Goal: Task Accomplishment & Management: Use online tool/utility

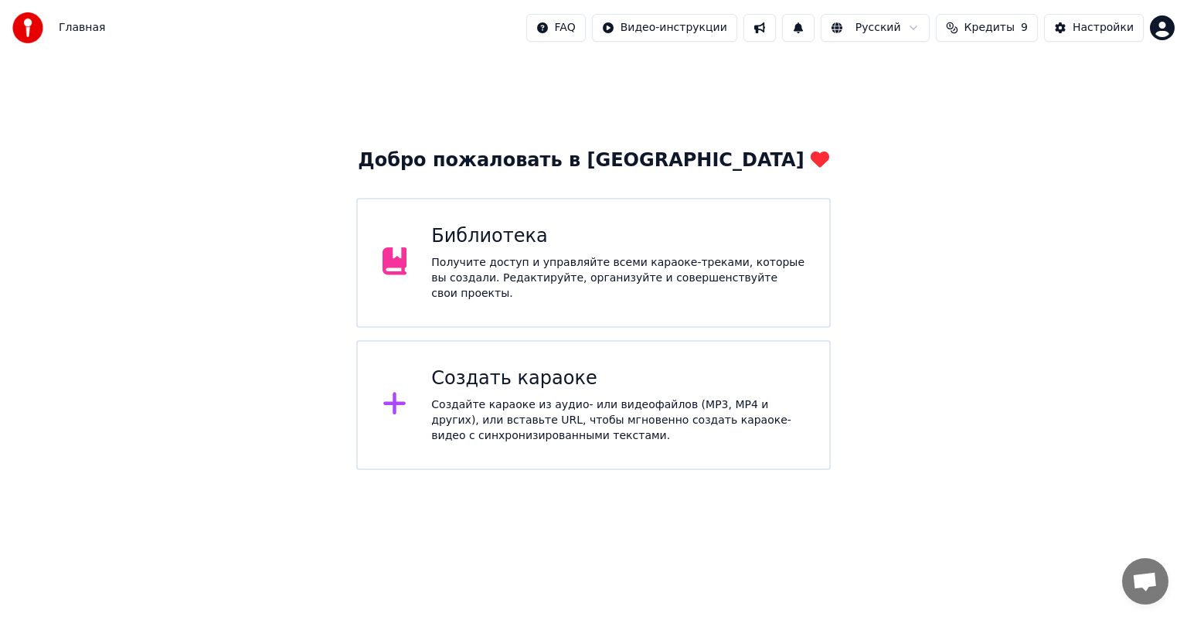
click at [610, 397] on div "Создайте караоке из аудио- или видеофайлов (MP3, MP4 и других), или вставьте UR…" at bounding box center [617, 420] width 373 height 46
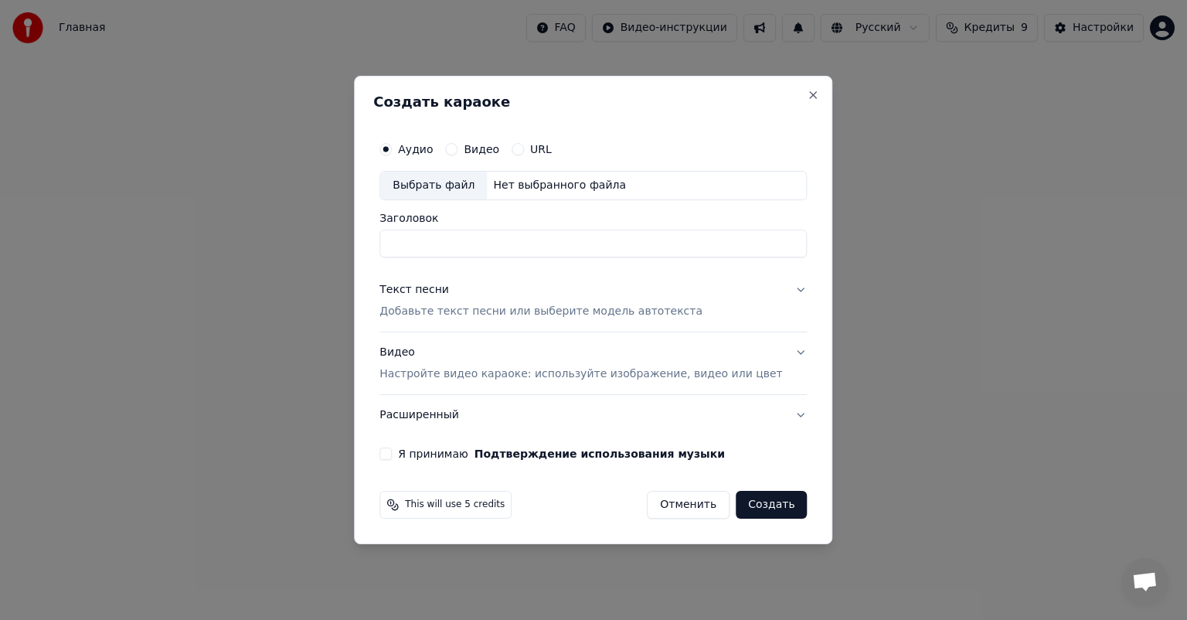
click at [475, 187] on div "Выбрать файл" at bounding box center [433, 186] width 107 height 28
type input "**********"
click at [563, 250] on input "**********" at bounding box center [593, 244] width 427 height 28
click at [423, 275] on button "Текст песни Добавьте текст песни или выберите модель автотекста" at bounding box center [593, 301] width 427 height 62
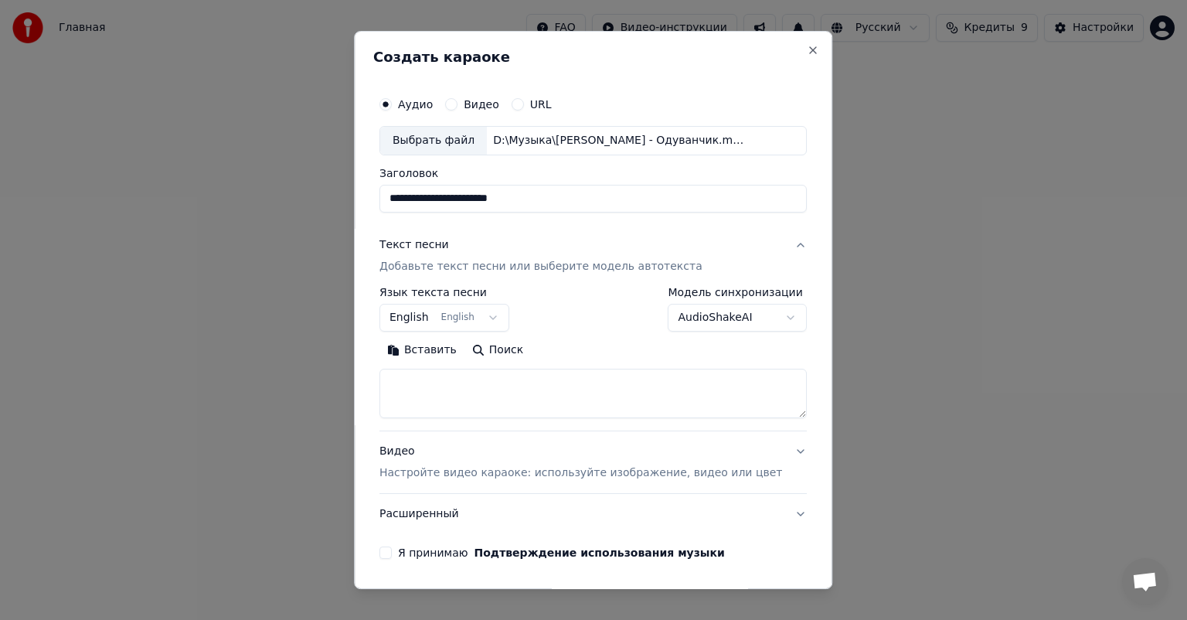
click at [499, 316] on button "English English" at bounding box center [445, 318] width 130 height 28
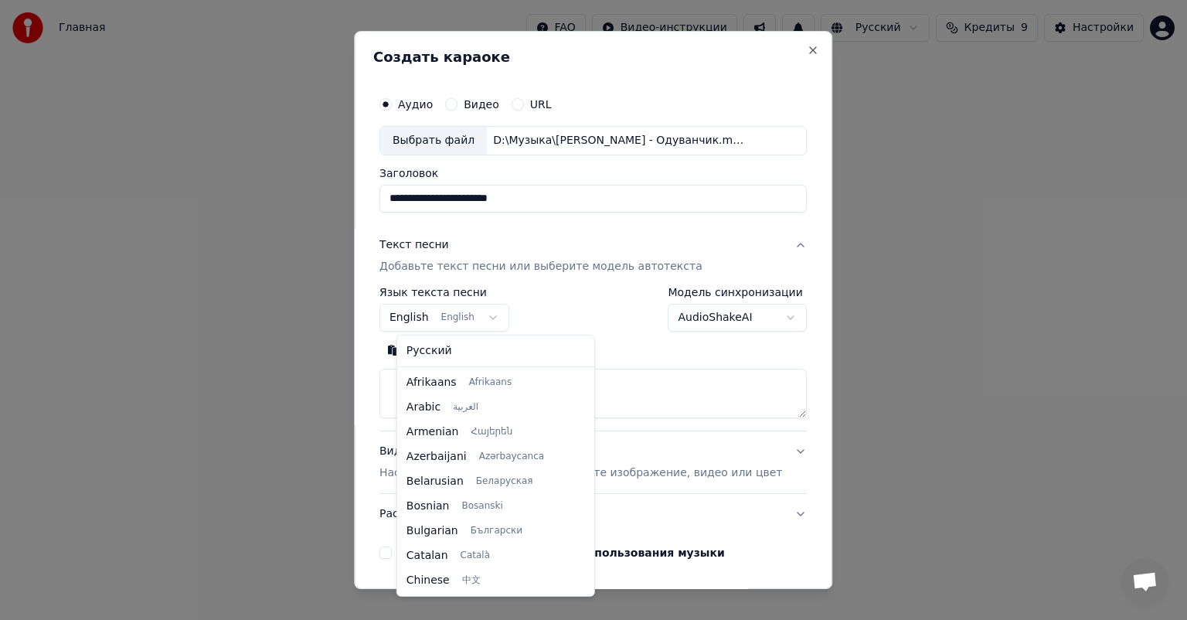
scroll to position [124, 0]
select select "**"
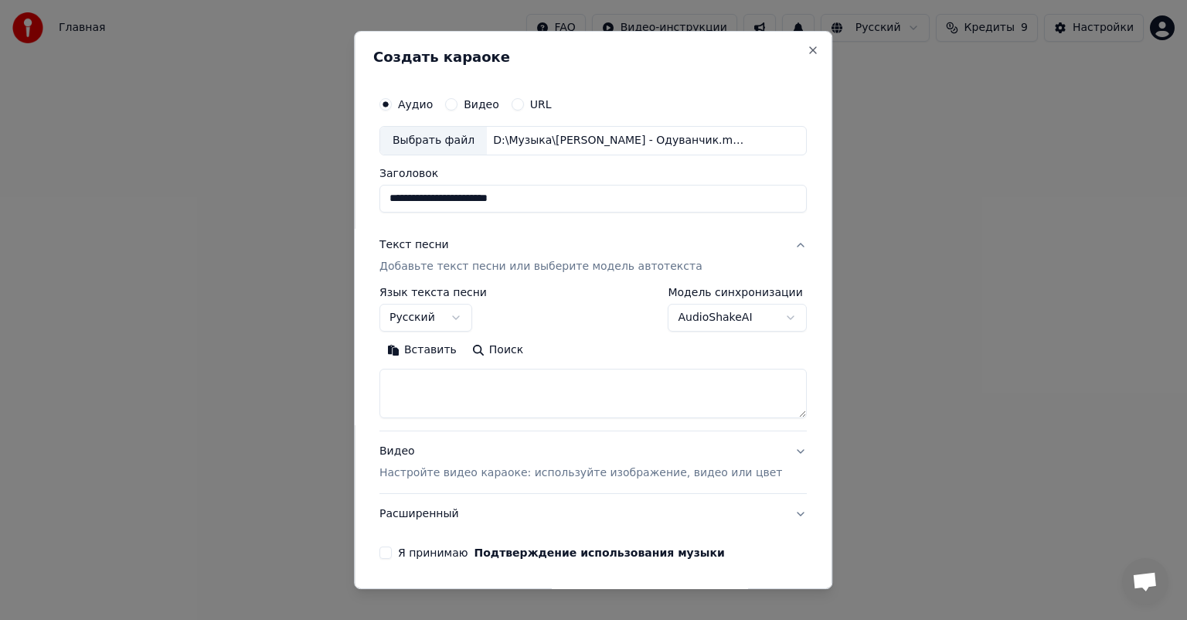
click at [439, 349] on button "Вставить" at bounding box center [422, 350] width 85 height 25
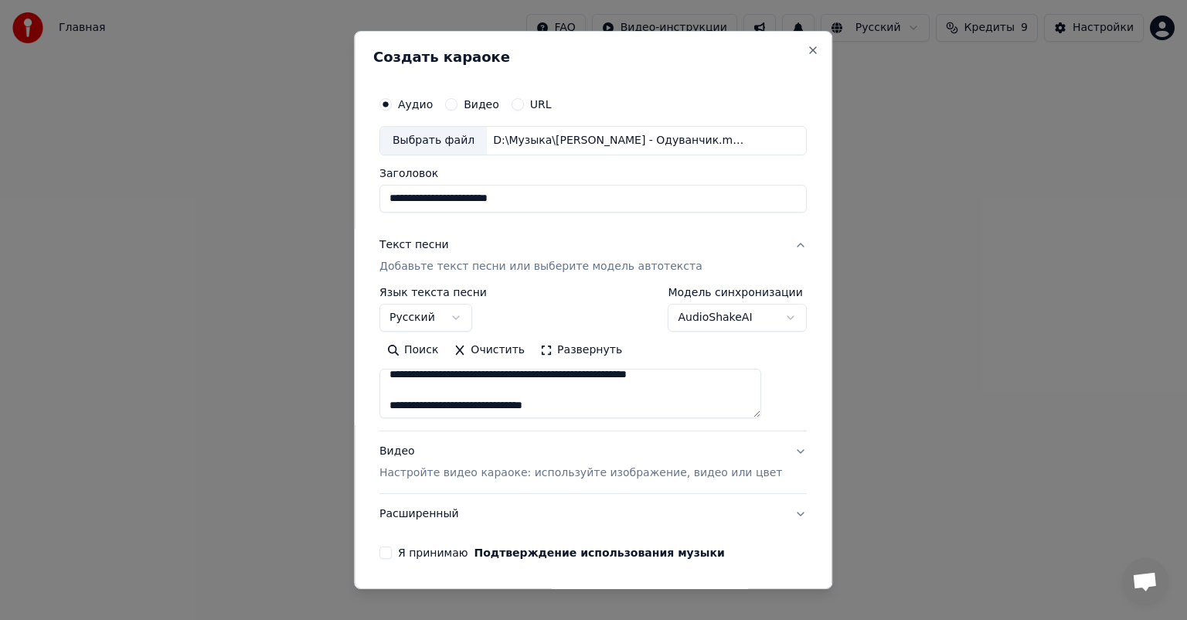
scroll to position [77, 0]
click at [509, 467] on p "Настройте видео караоке: используйте изображение, видео или цвет" at bounding box center [581, 472] width 403 height 15
type textarea "**********"
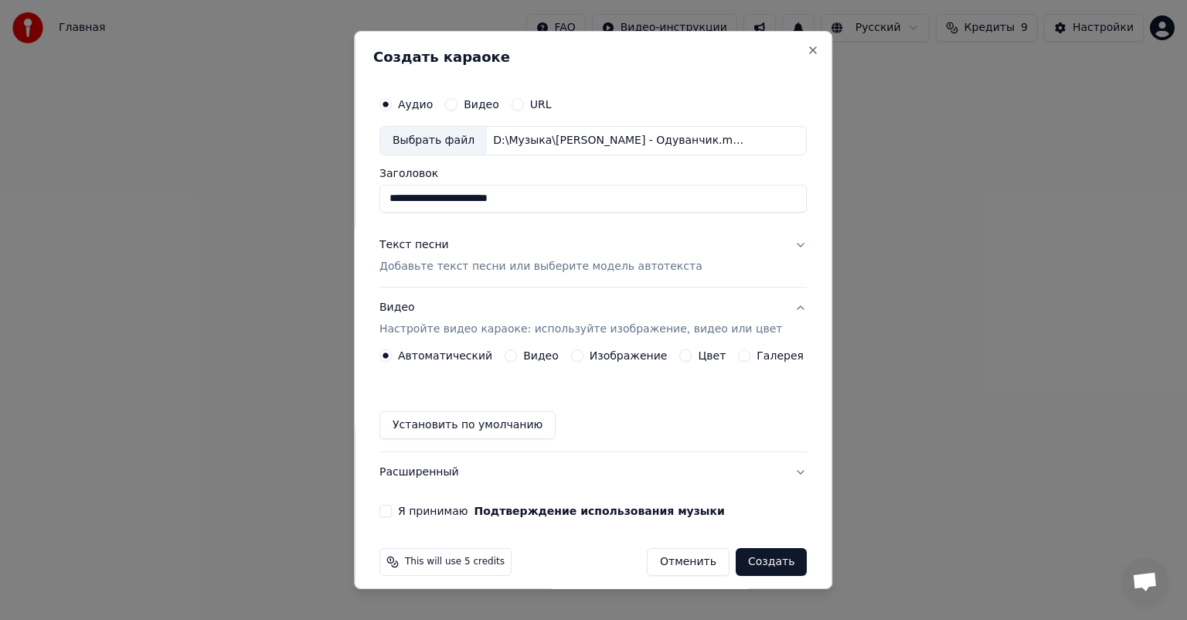
click at [593, 359] on label "Изображение" at bounding box center [629, 355] width 78 height 11
click at [584, 359] on button "Изображение" at bounding box center [577, 355] width 12 height 12
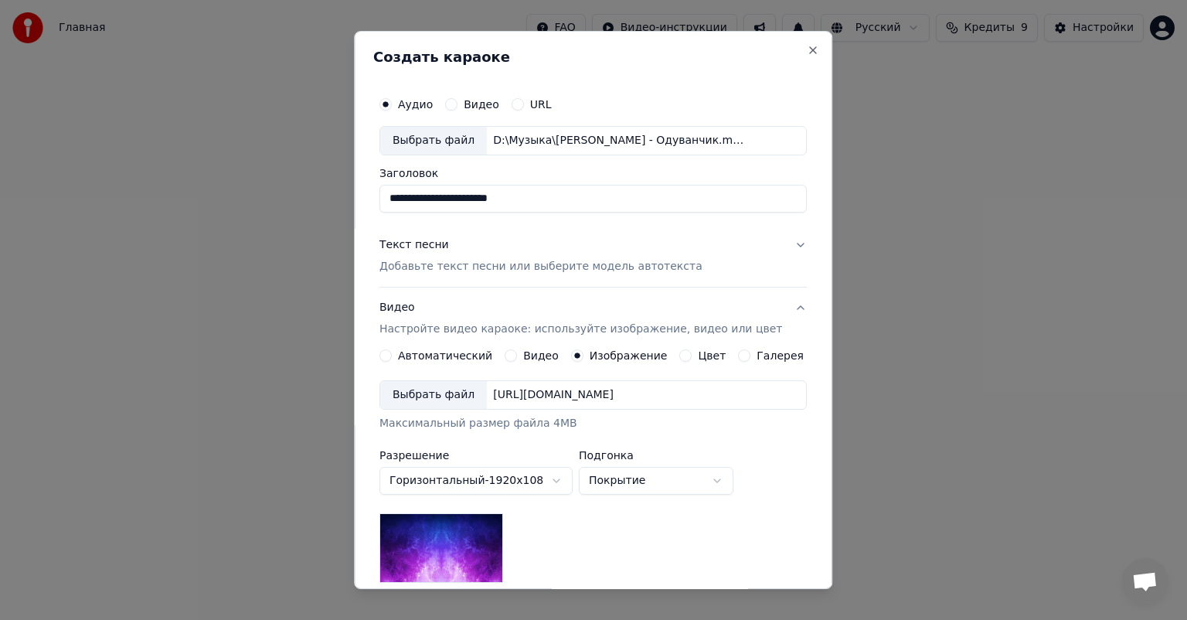
click at [441, 380] on div "Выбрать файл [URL][DOMAIN_NAME]" at bounding box center [593, 394] width 427 height 29
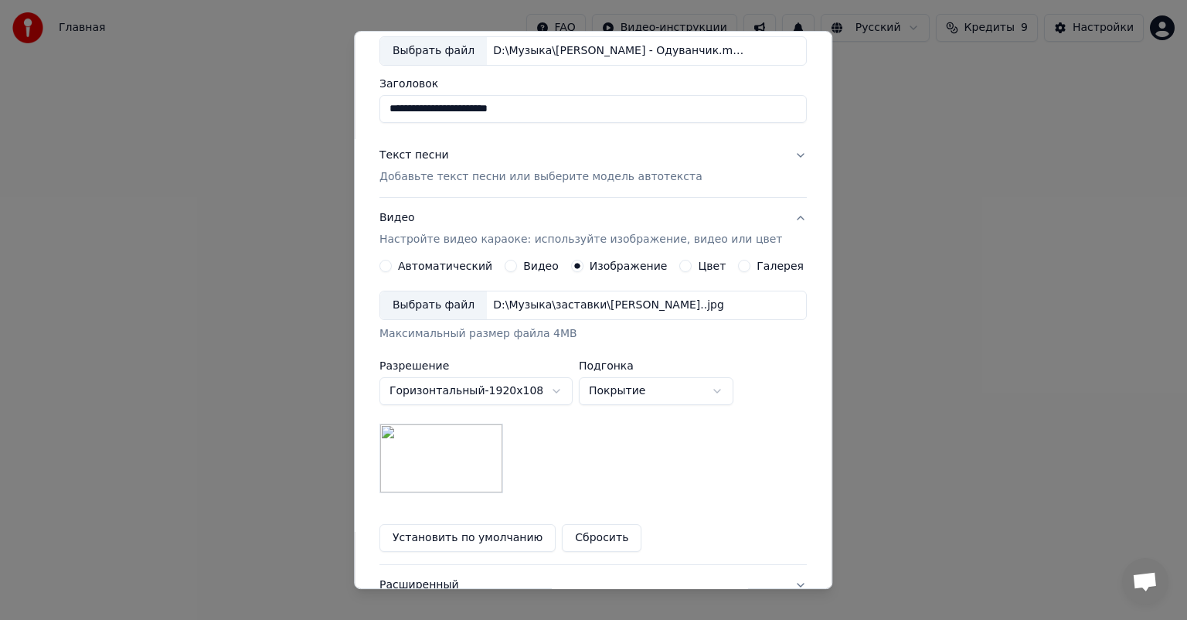
scroll to position [213, 0]
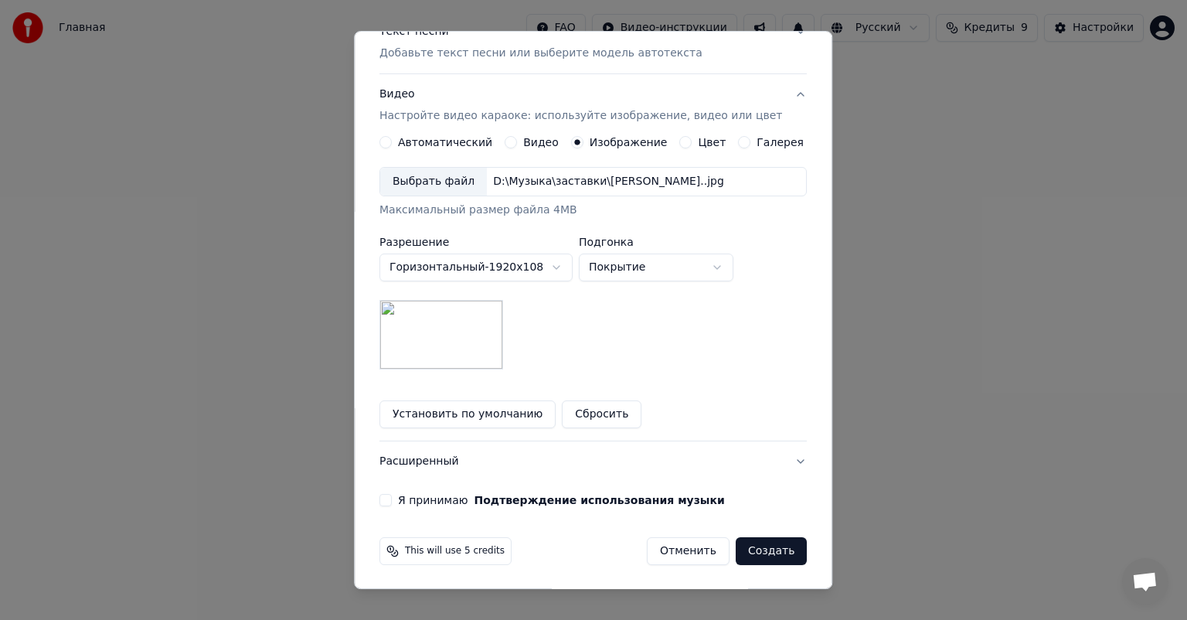
click at [451, 466] on button "Расширенный" at bounding box center [593, 461] width 427 height 40
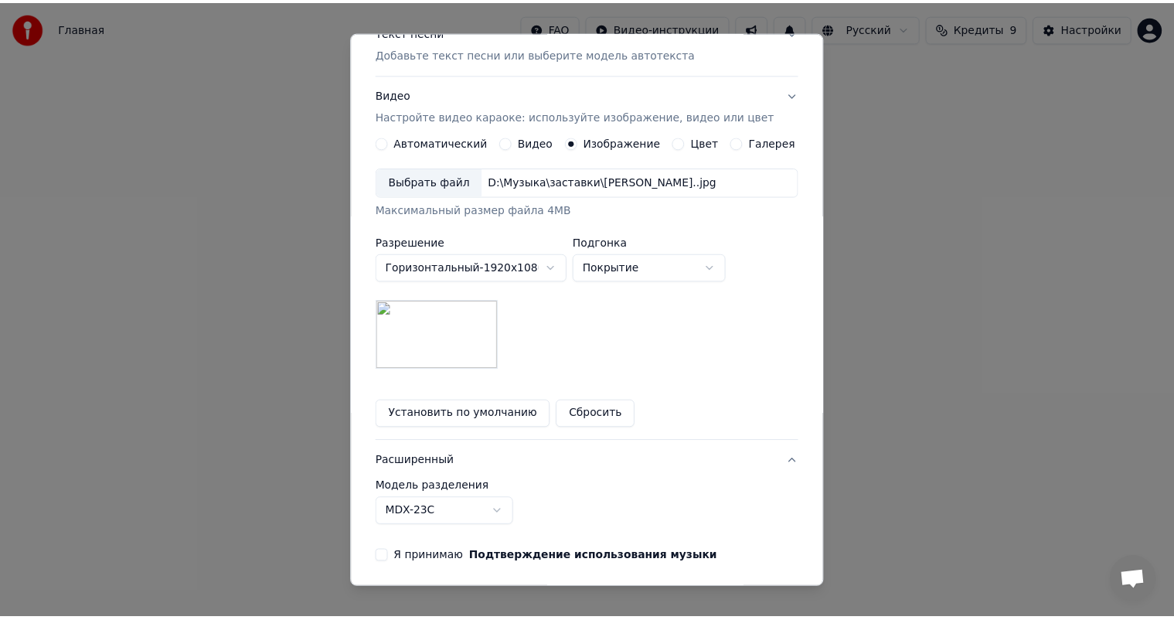
scroll to position [0, 0]
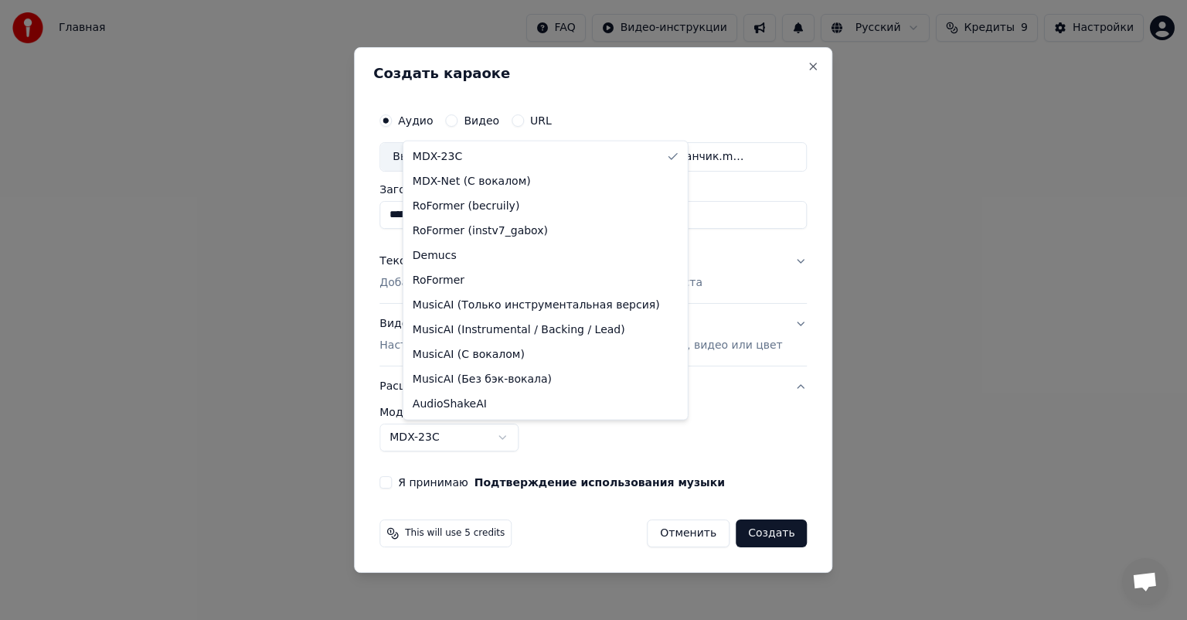
click at [526, 431] on body "**********" at bounding box center [593, 235] width 1187 height 470
select select "**********"
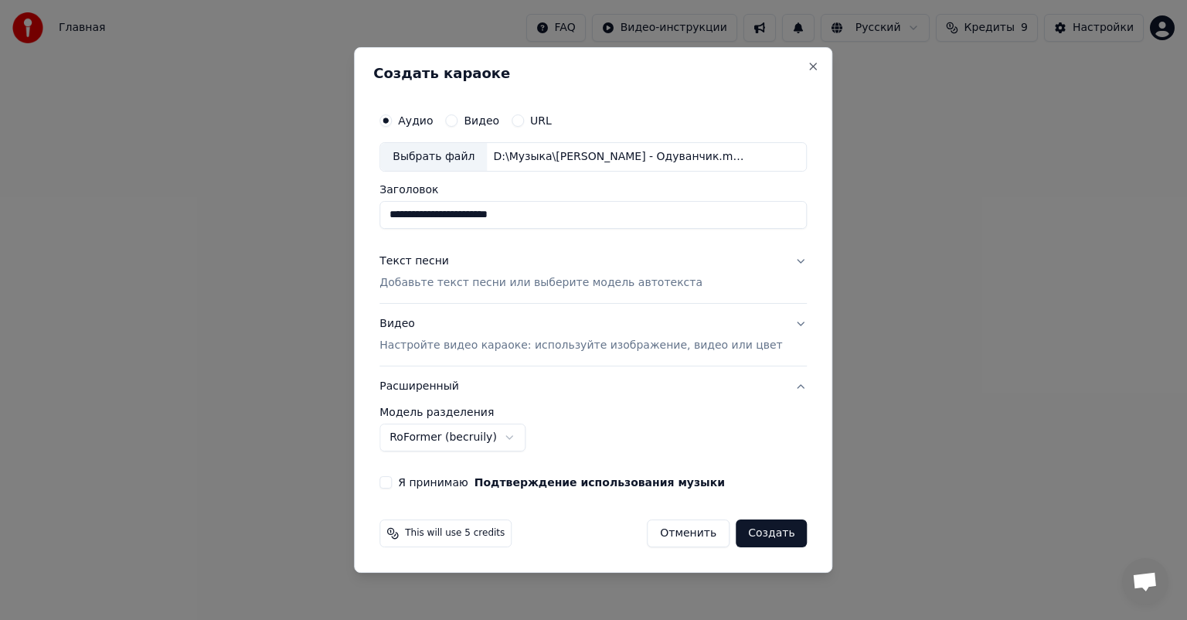
click at [392, 479] on button "Я принимаю Подтверждение использования музыки" at bounding box center [386, 482] width 12 height 12
click at [755, 535] on button "Создать" at bounding box center [771, 533] width 71 height 28
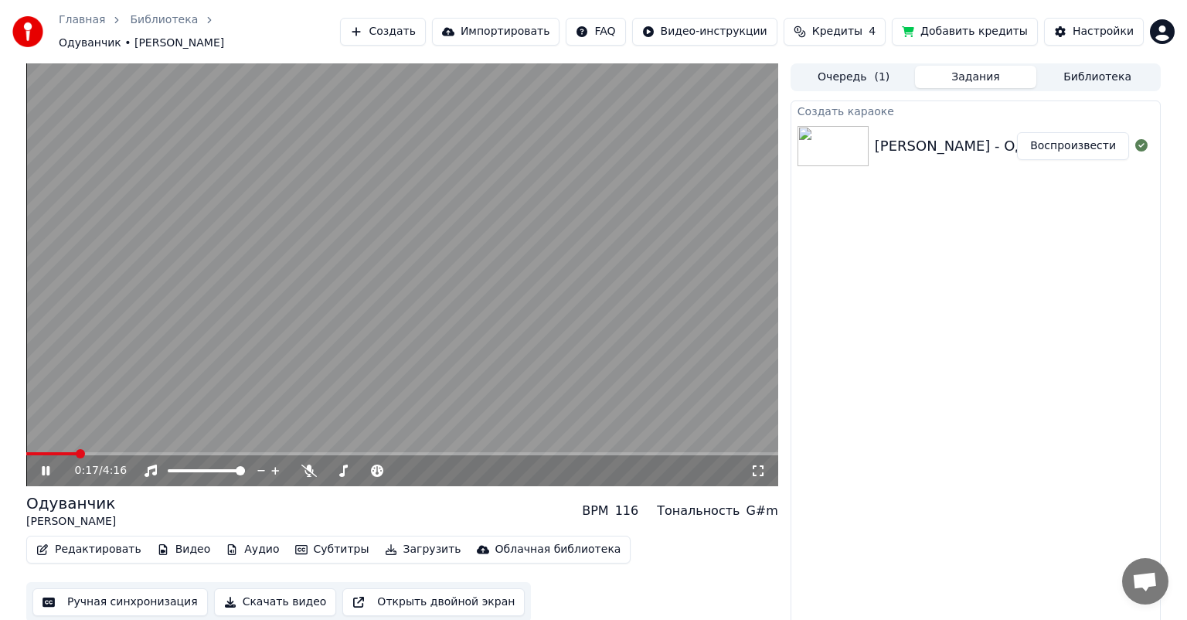
click at [334, 167] on video at bounding box center [402, 274] width 752 height 423
click at [46, 467] on icon at bounding box center [57, 471] width 36 height 12
click at [148, 593] on button "Ручная синхронизация" at bounding box center [119, 602] width 175 height 28
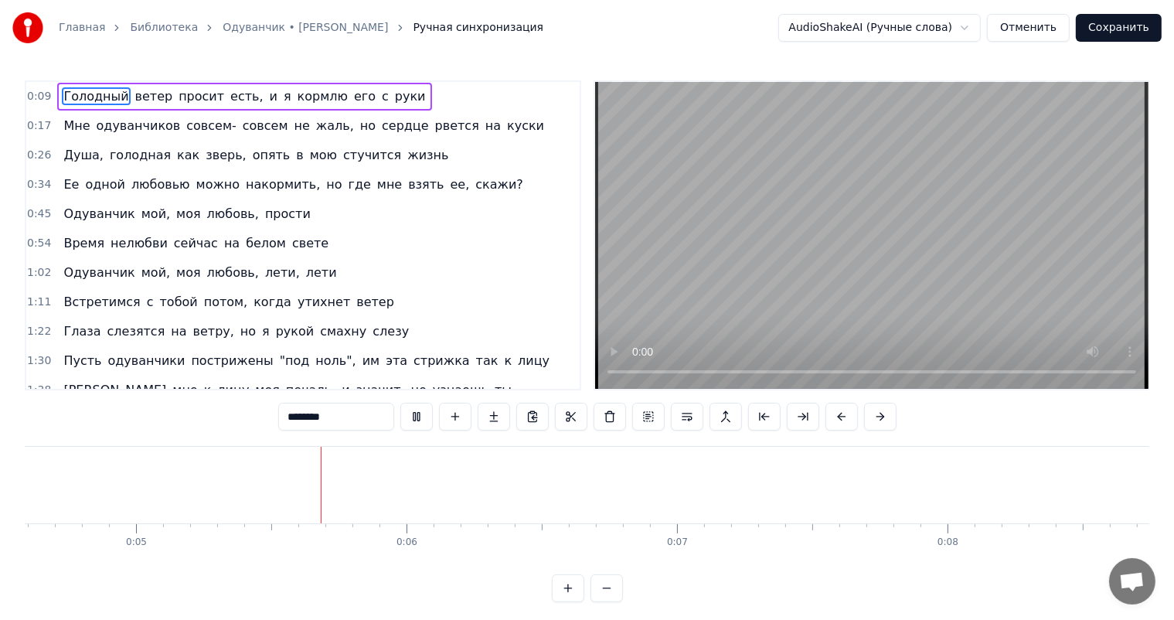
scroll to position [0, 1323]
click at [1049, 36] on button "Отменить" at bounding box center [1028, 28] width 83 height 28
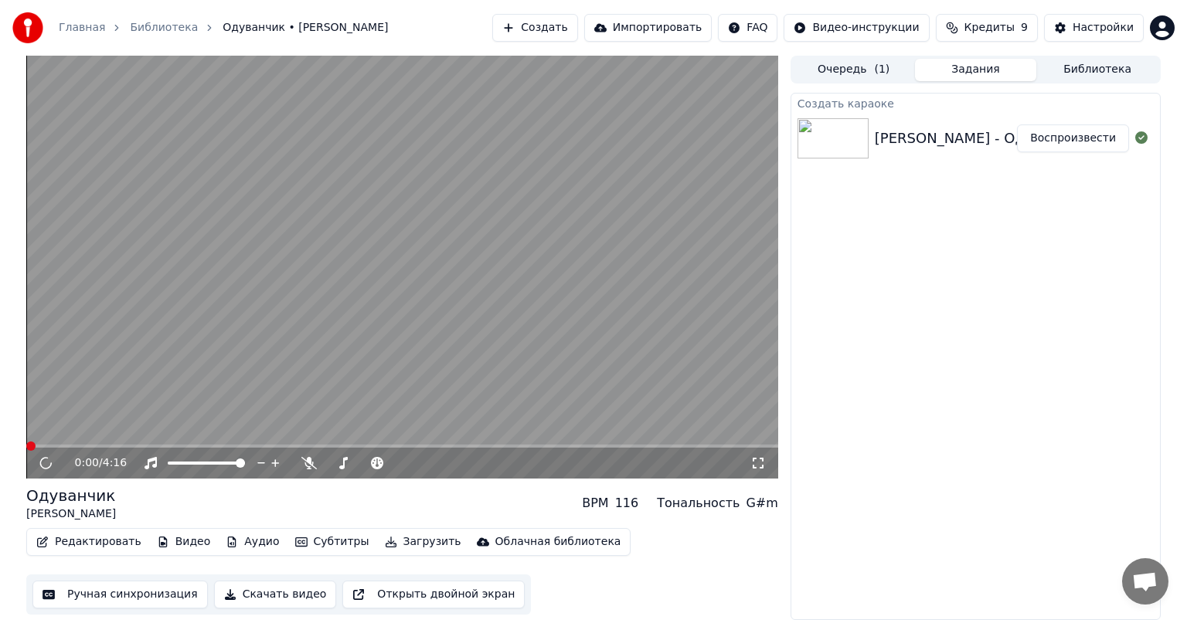
click at [83, 535] on button "Редактировать" at bounding box center [88, 542] width 117 height 22
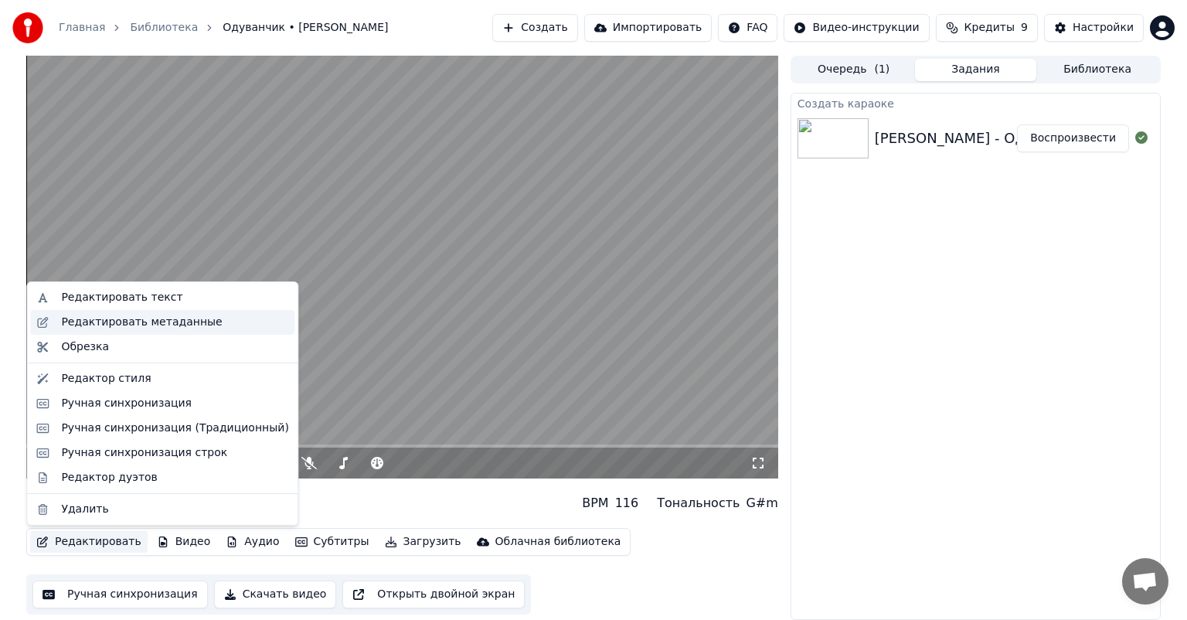
click at [154, 319] on div "Редактировать метаданные" at bounding box center [141, 322] width 161 height 15
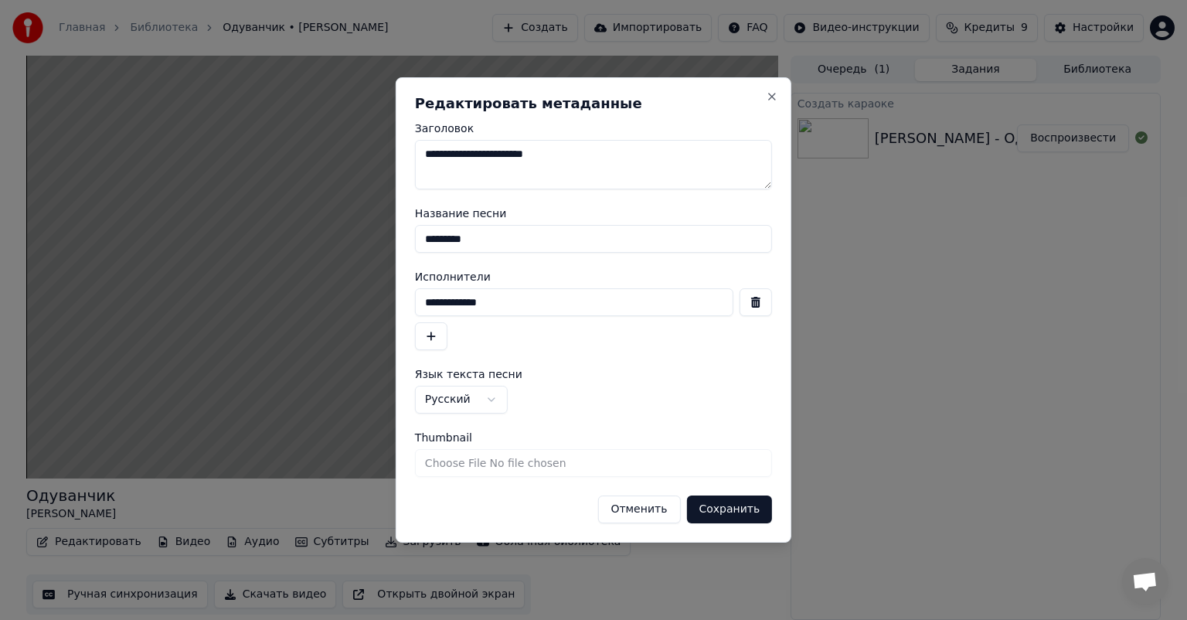
click at [506, 156] on textarea "**********" at bounding box center [593, 164] width 357 height 49
type textarea "*********"
click at [724, 506] on button "Сохранить" at bounding box center [729, 509] width 86 height 28
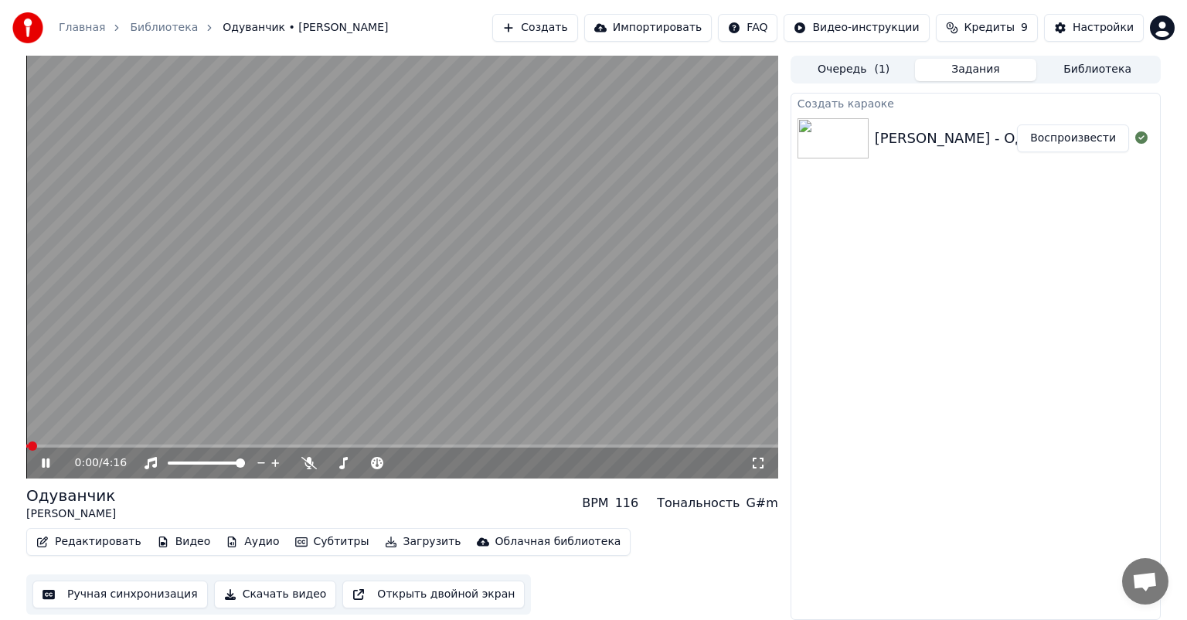
click at [46, 467] on icon at bounding box center [57, 463] width 36 height 12
click at [107, 591] on button "Ручная синхронизация" at bounding box center [119, 595] width 175 height 28
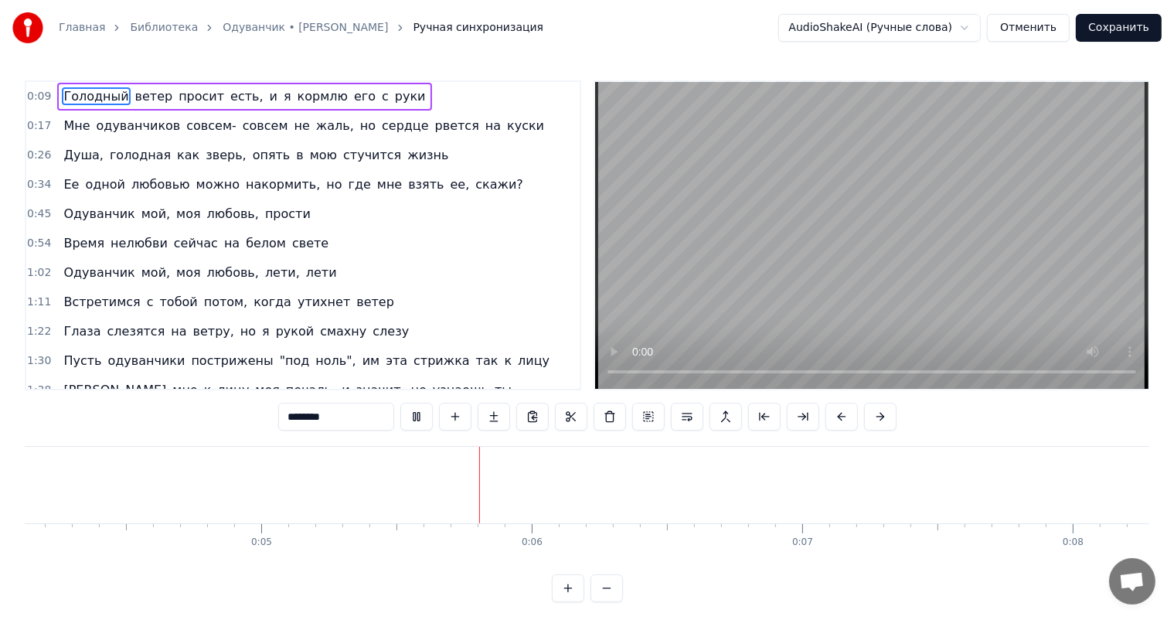
scroll to position [0, 1342]
click at [1045, 28] on button "Отменить" at bounding box center [1028, 28] width 83 height 28
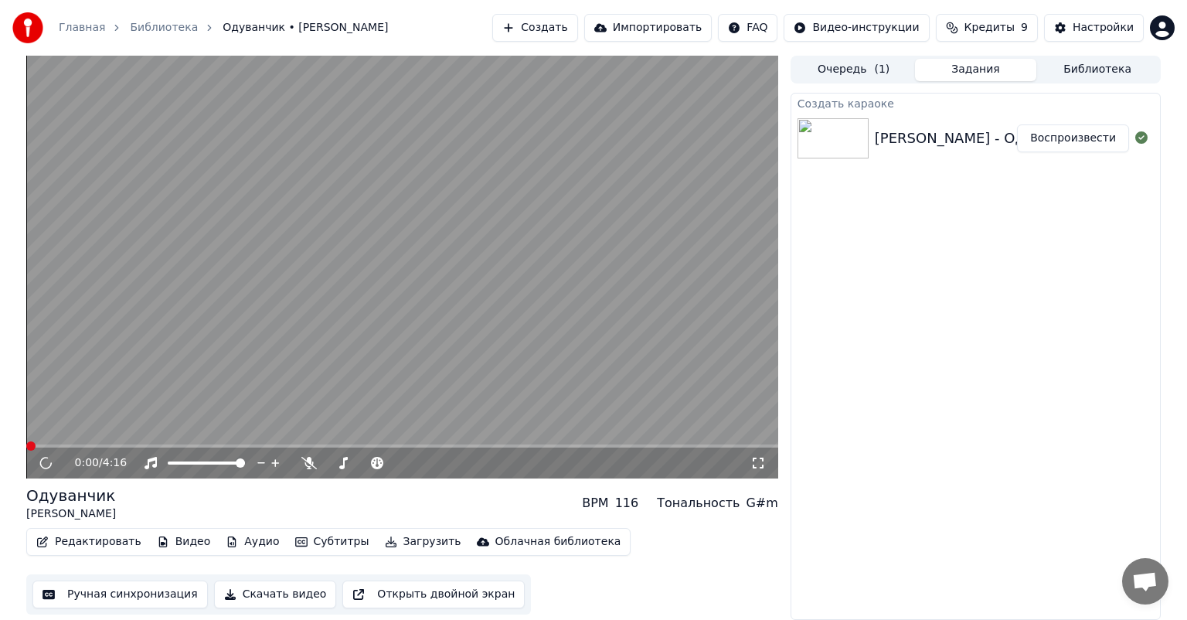
click at [116, 543] on button "Редактировать" at bounding box center [88, 542] width 117 height 22
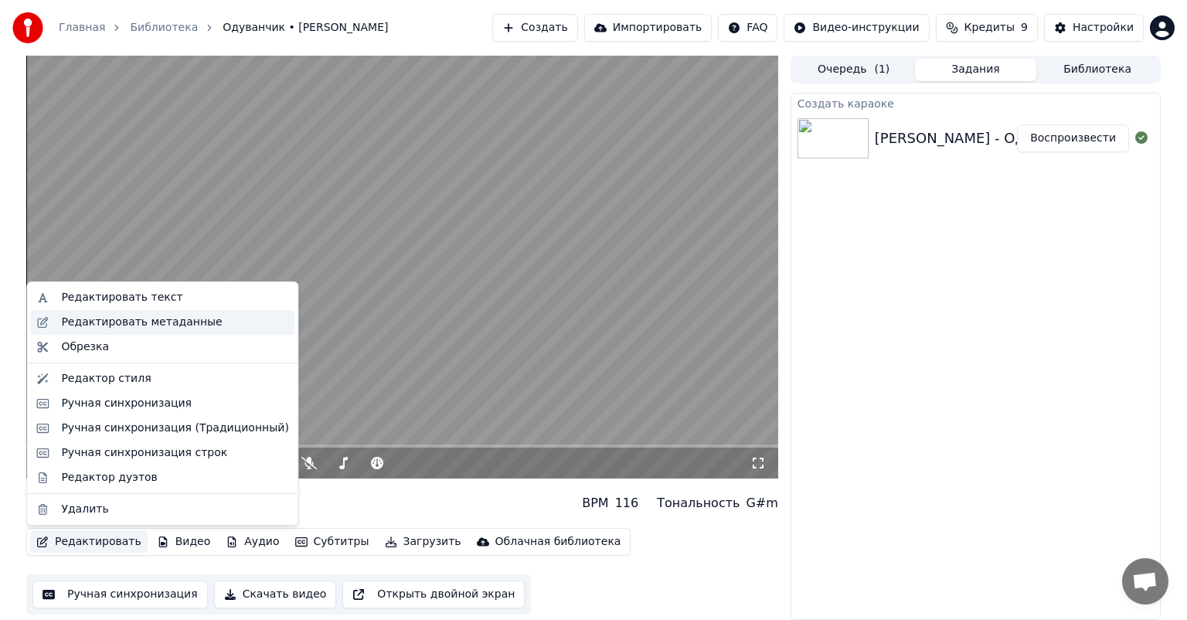
click at [116, 325] on div "Редактировать метаданные" at bounding box center [141, 322] width 161 height 15
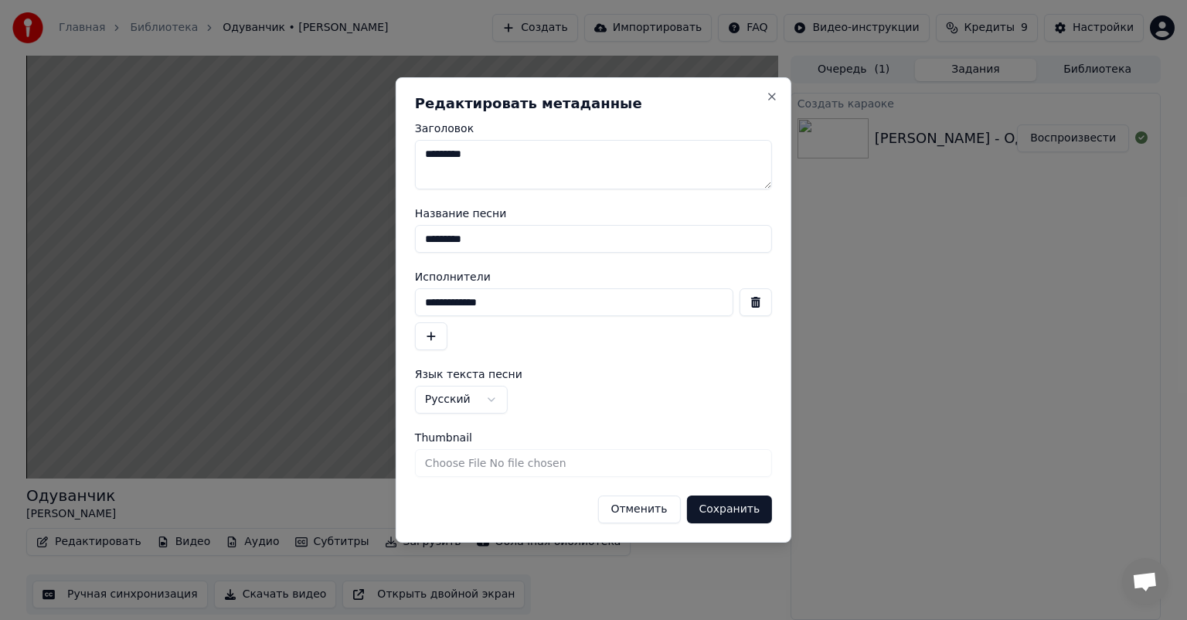
drag, startPoint x: 451, startPoint y: 305, endPoint x: 380, endPoint y: 300, distance: 71.3
click at [380, 300] on body "**********" at bounding box center [593, 310] width 1187 height 620
type input "**********"
click at [741, 509] on button "Сохранить" at bounding box center [729, 509] width 86 height 28
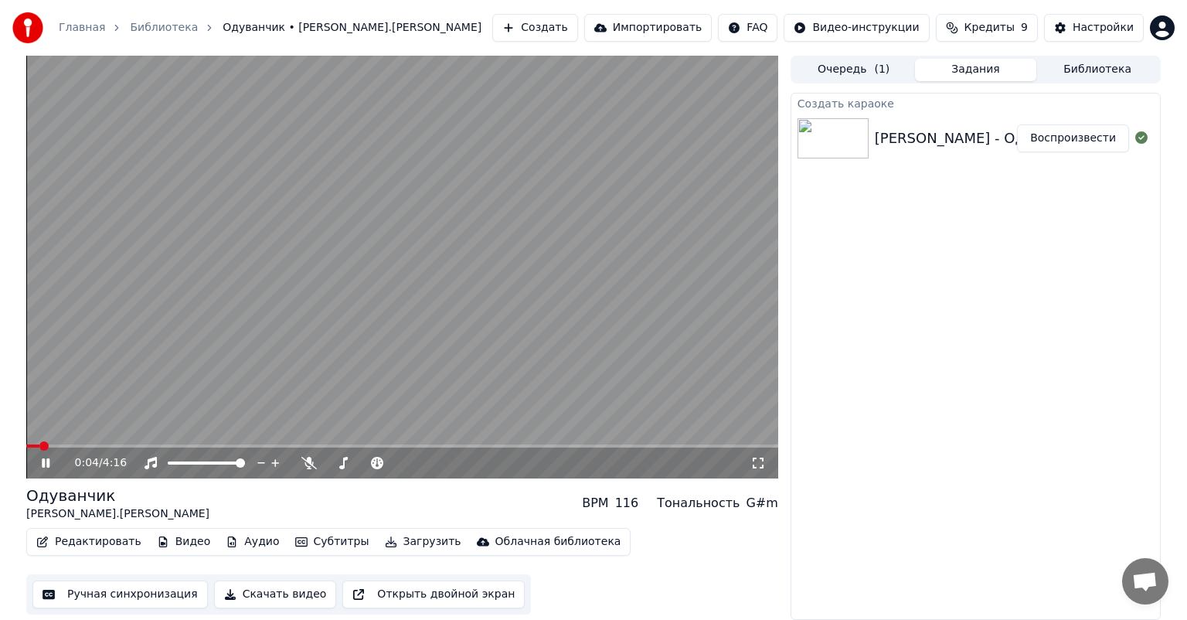
click at [49, 462] on icon at bounding box center [46, 462] width 8 height 9
click at [138, 587] on button "Ручная синхронизация" at bounding box center [119, 595] width 175 height 28
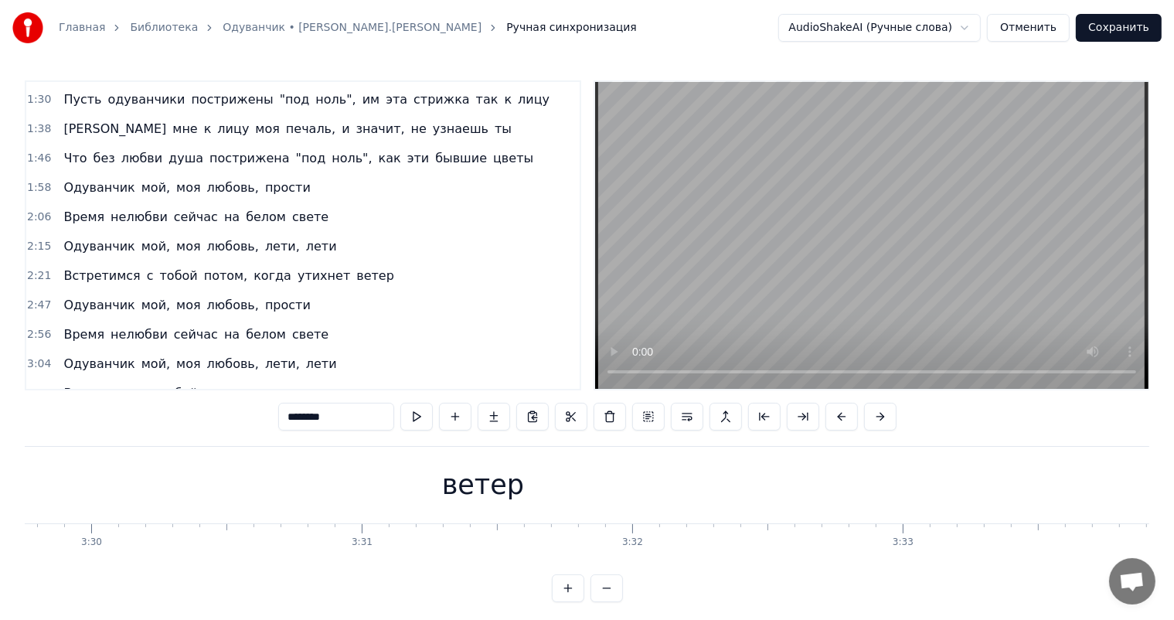
scroll to position [0, 56592]
click at [754, 507] on div "ветер" at bounding box center [639, 485] width 6346 height 77
type input "*****"
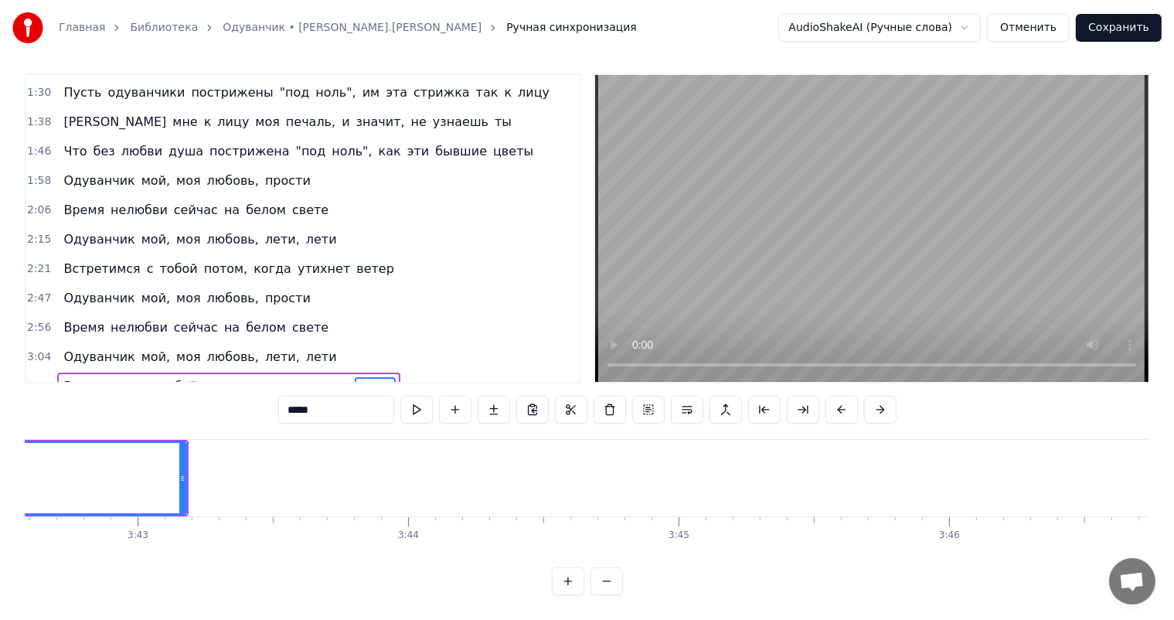
scroll to position [0, 59830]
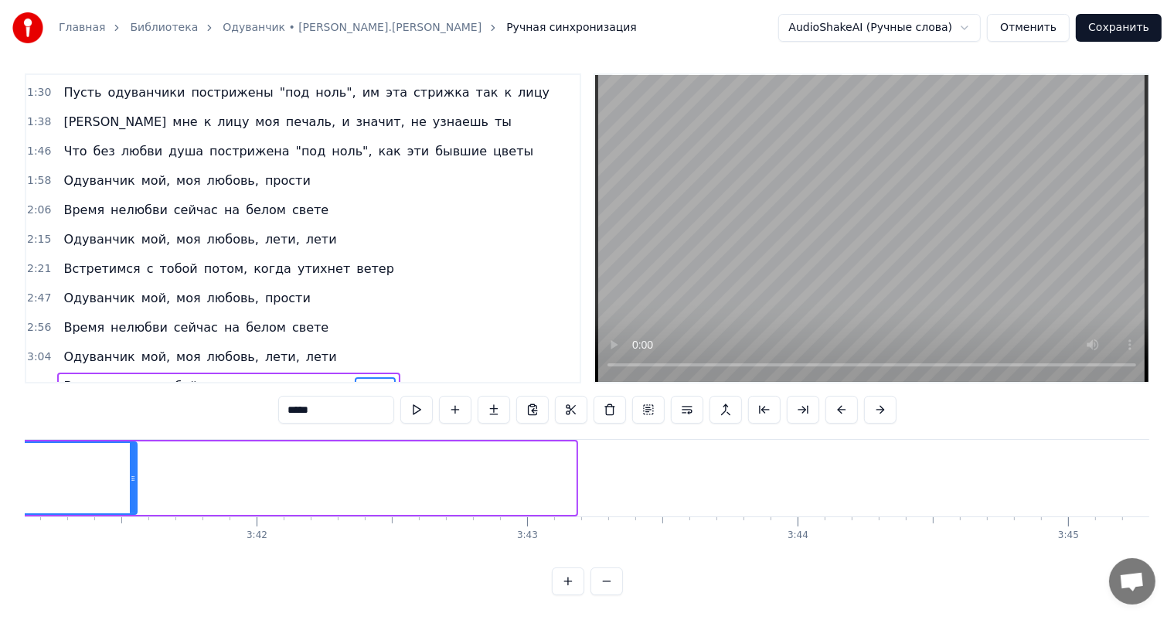
drag, startPoint x: 572, startPoint y: 468, endPoint x: 133, endPoint y: 473, distance: 439.1
click at [133, 473] on div at bounding box center [133, 478] width 6 height 70
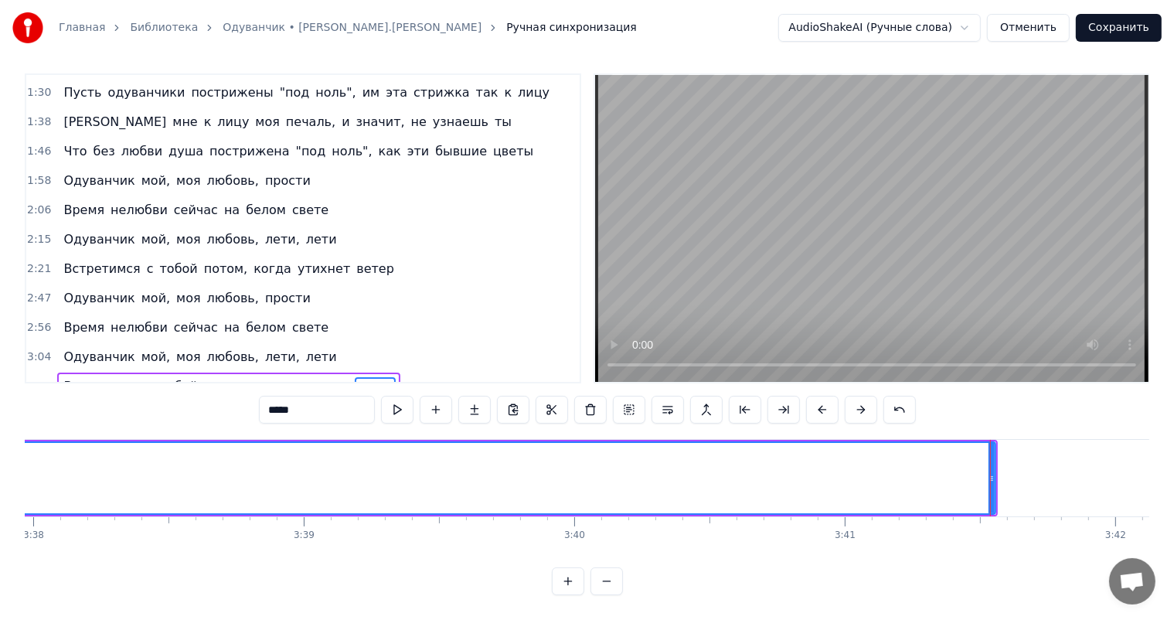
scroll to position [0, 59323]
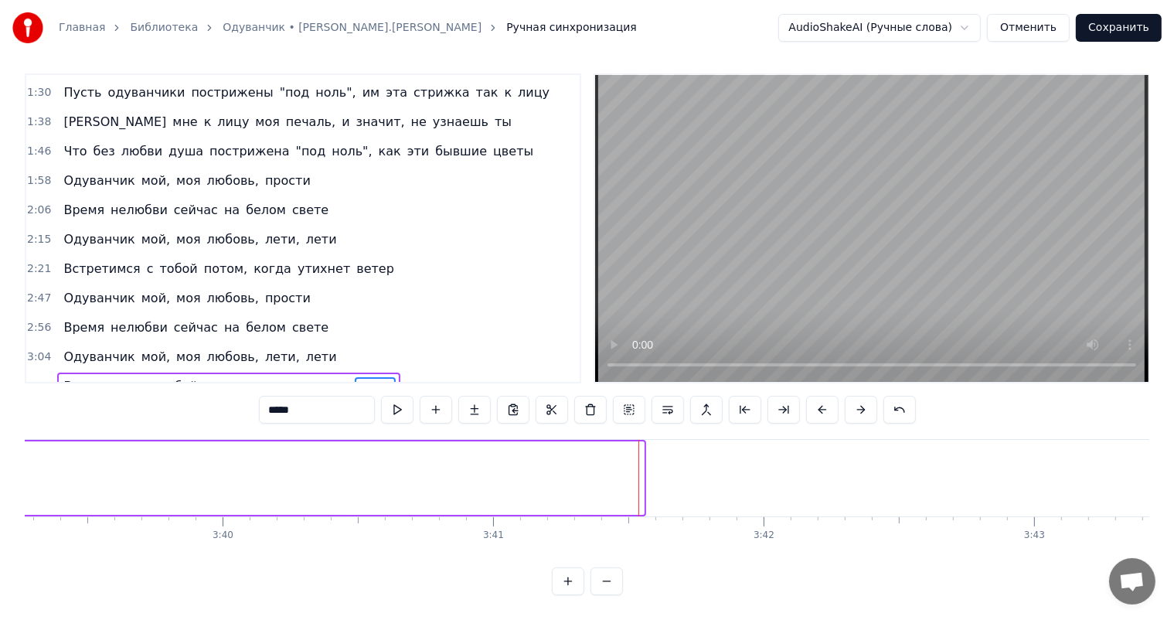
drag, startPoint x: 642, startPoint y: 466, endPoint x: 8, endPoint y: 424, distance: 636.1
click at [8, 424] on div "Главная Библиотека Одуванчик • [PERSON_NAME].[PERSON_NAME] Ручная синхронизация…" at bounding box center [587, 294] width 1174 height 602
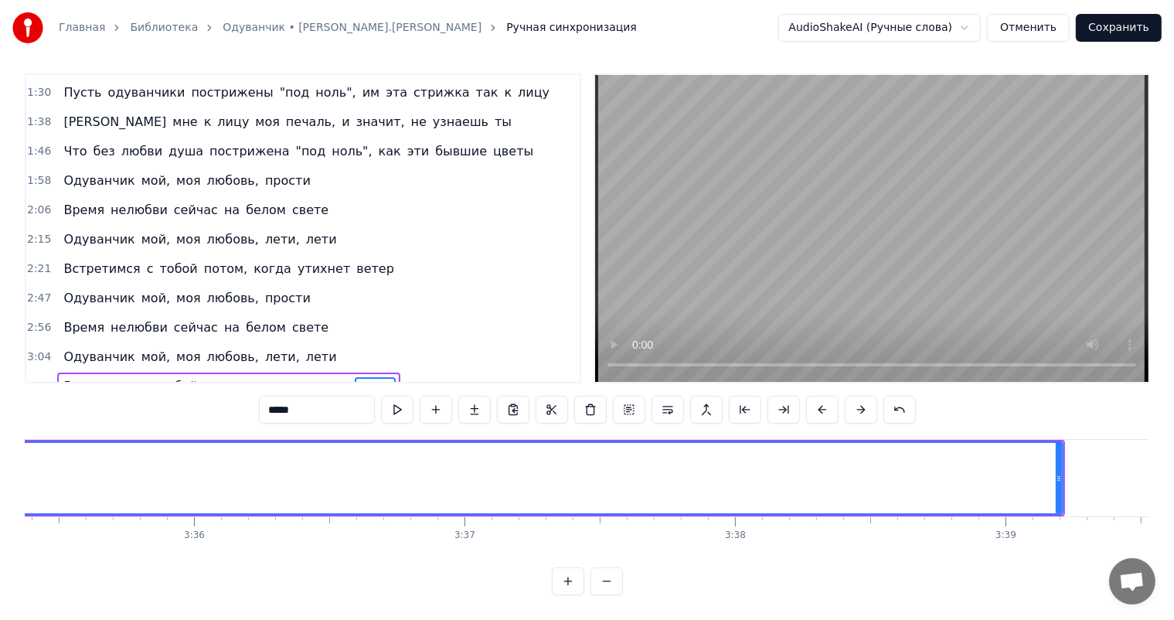
scroll to position [0, 58776]
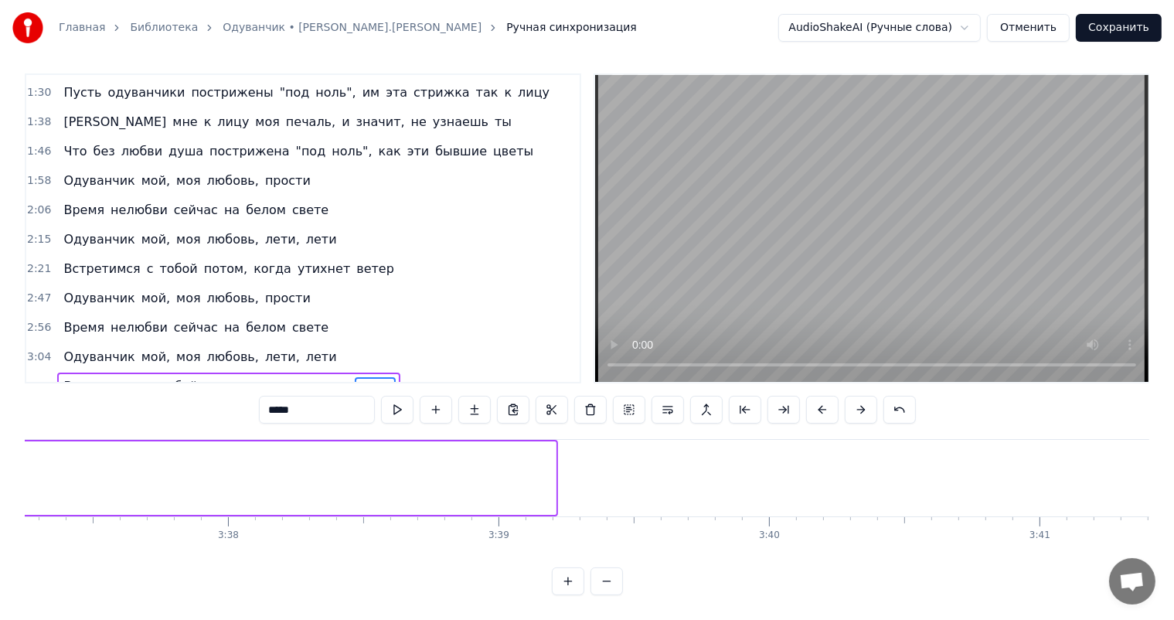
drag, startPoint x: 554, startPoint y: 467, endPoint x: 0, endPoint y: 518, distance: 556.6
click at [0, 518] on div "Главная Библиотека Одуванчик • [PERSON_NAME].[PERSON_NAME] Ручная синхронизация…" at bounding box center [587, 294] width 1174 height 602
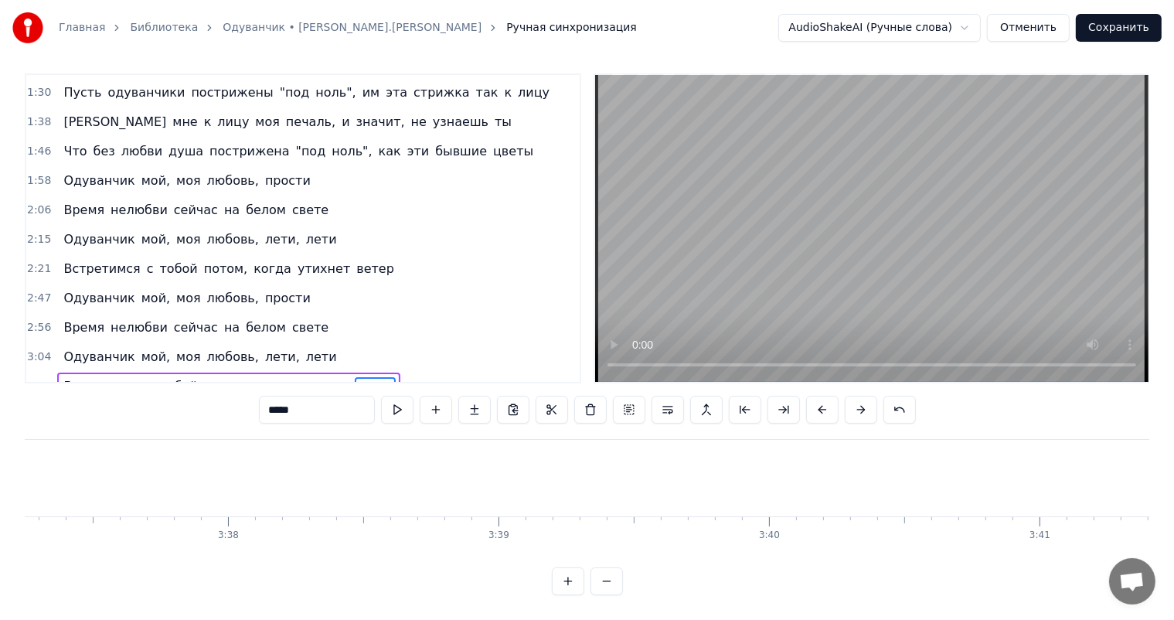
scroll to position [0, 57918]
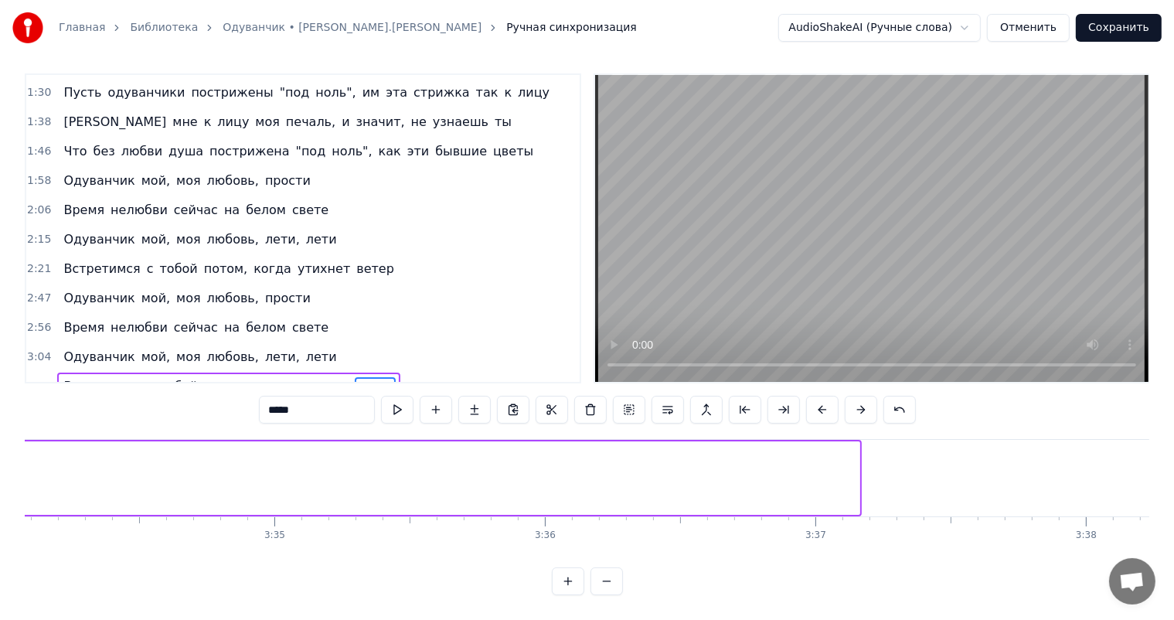
drag, startPoint x: 857, startPoint y: 464, endPoint x: 19, endPoint y: 515, distance: 840.2
click at [0, 496] on div "Главная Библиотека Одуванчик • [PERSON_NAME].[PERSON_NAME] Ручная синхронизация…" at bounding box center [587, 294] width 1174 height 602
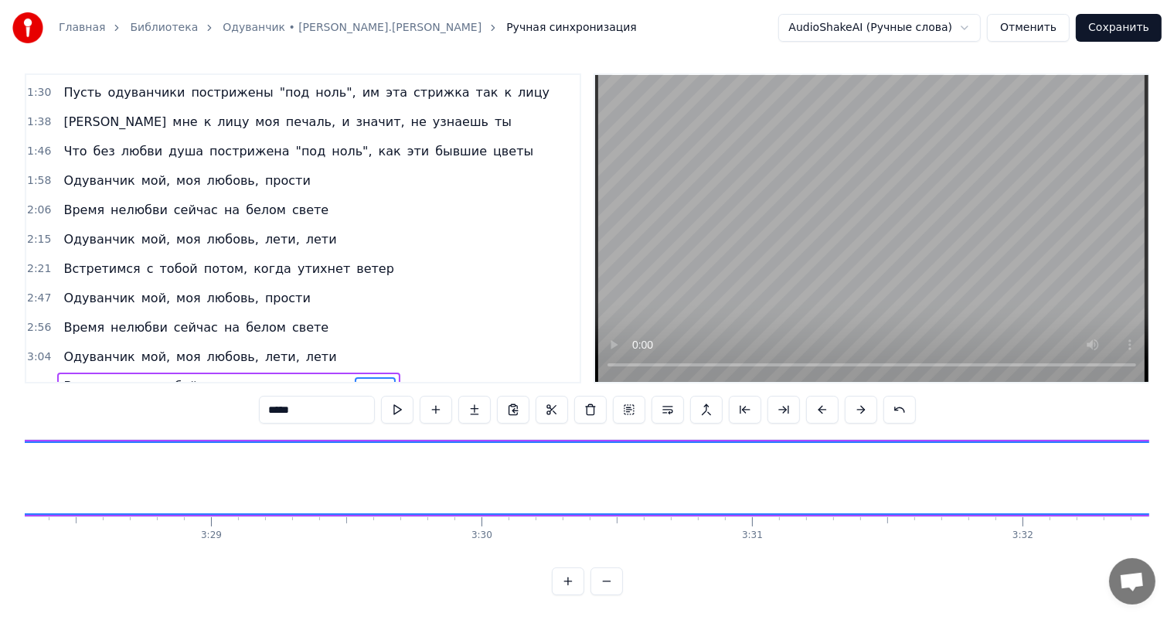
scroll to position [0, 56865]
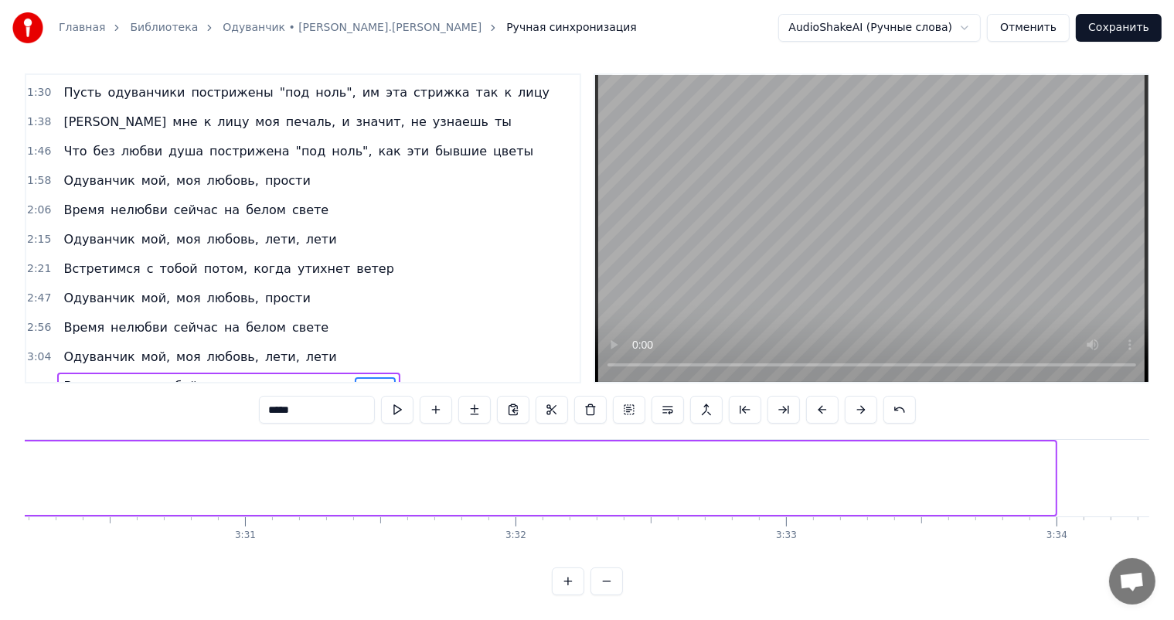
drag, startPoint x: 1049, startPoint y: 466, endPoint x: 517, endPoint y: 618, distance: 553.0
click at [21, 515] on div "Главная Библиотека Одуванчик • [PERSON_NAME].[PERSON_NAME] Ручная синхронизация…" at bounding box center [587, 294] width 1174 height 602
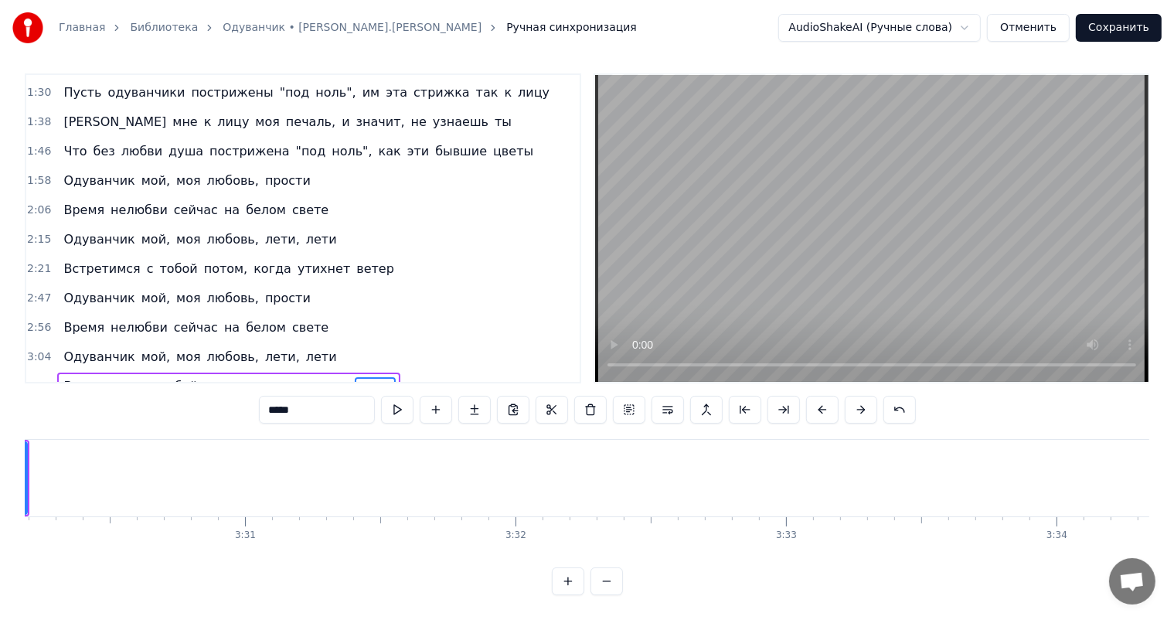
click at [952, 546] on div "Голодный ветер просит есть, и я кормлю его с руки Мне одуванчиков совсем- совсе…" at bounding box center [587, 497] width 1125 height 116
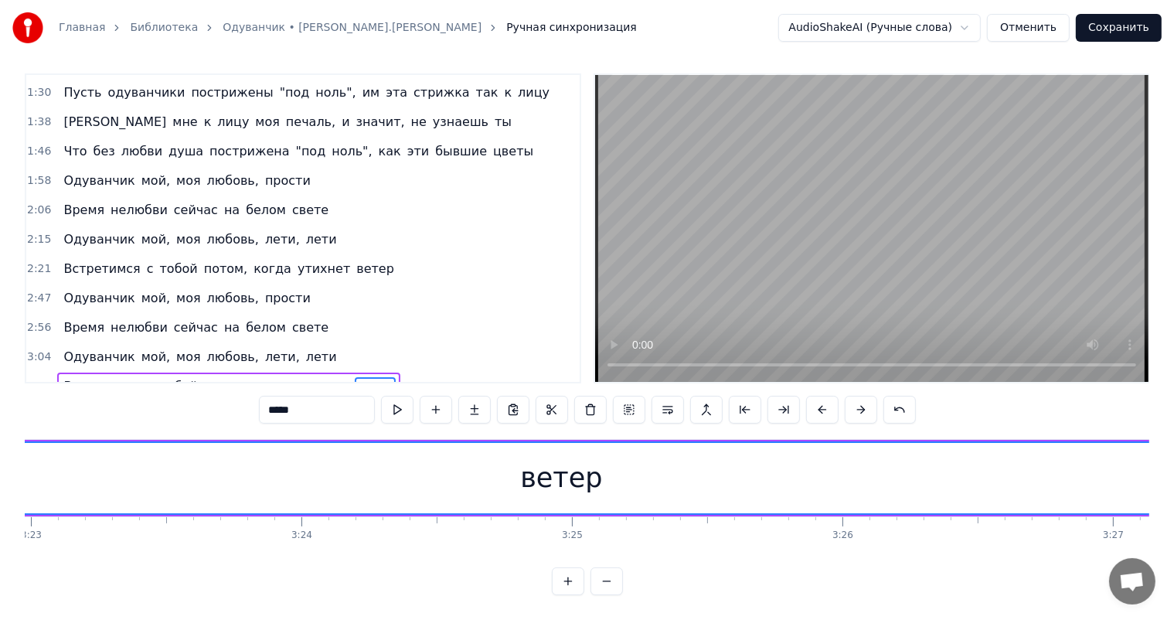
scroll to position [0, 55891]
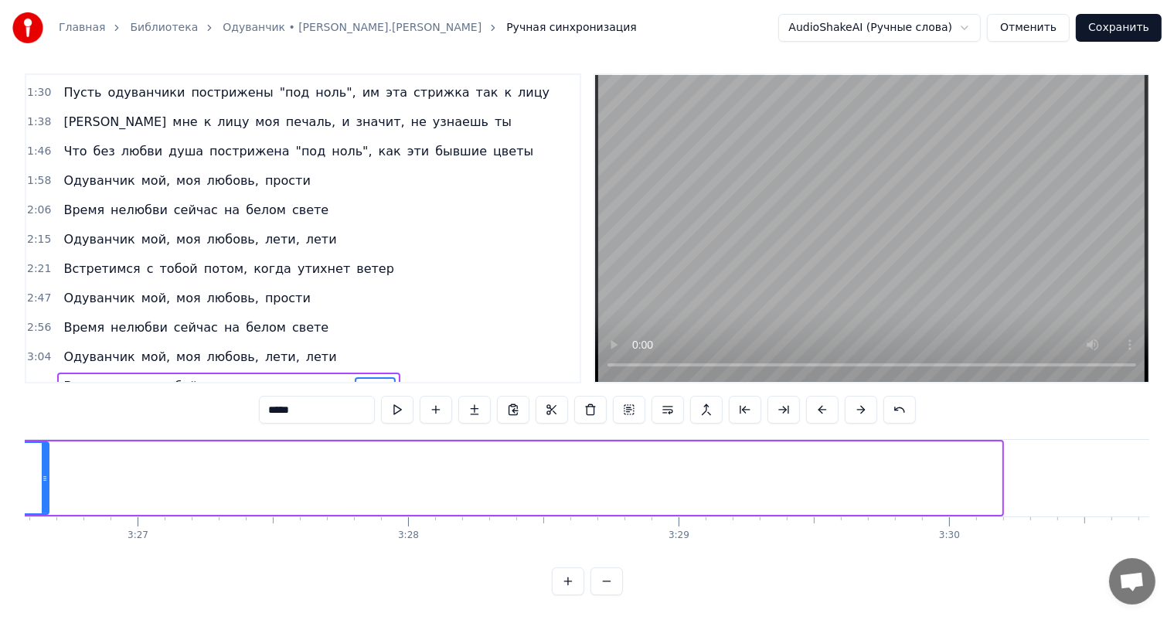
drag, startPoint x: 996, startPoint y: 468, endPoint x: 72, endPoint y: 508, distance: 925.4
click at [44, 484] on div at bounding box center [45, 478] width 6 height 70
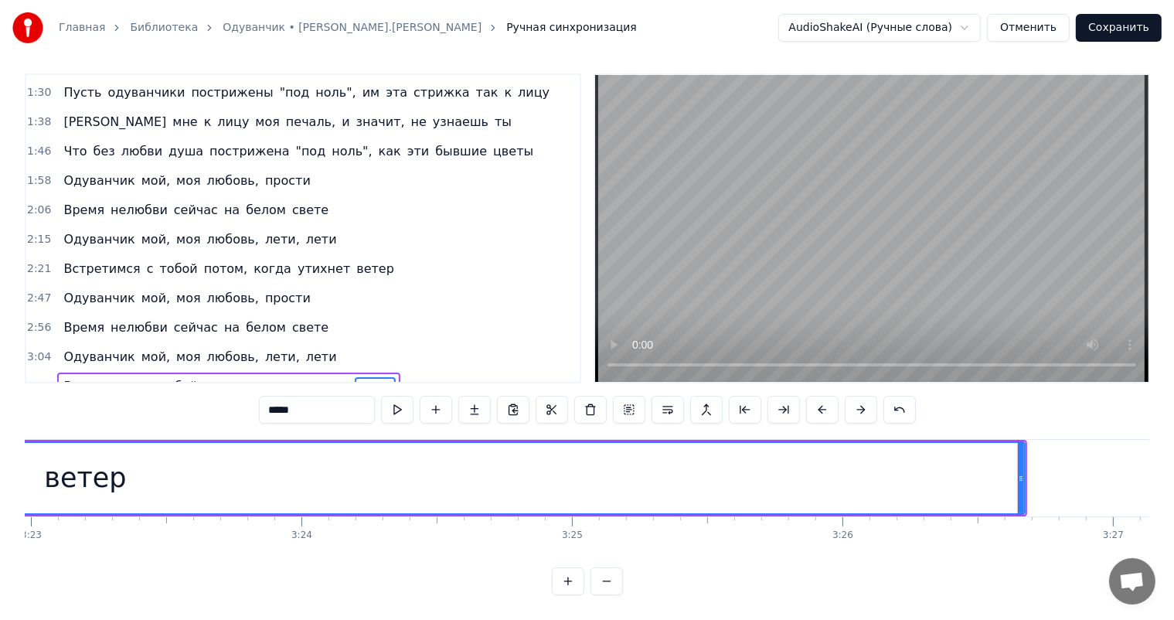
scroll to position [0, 54993]
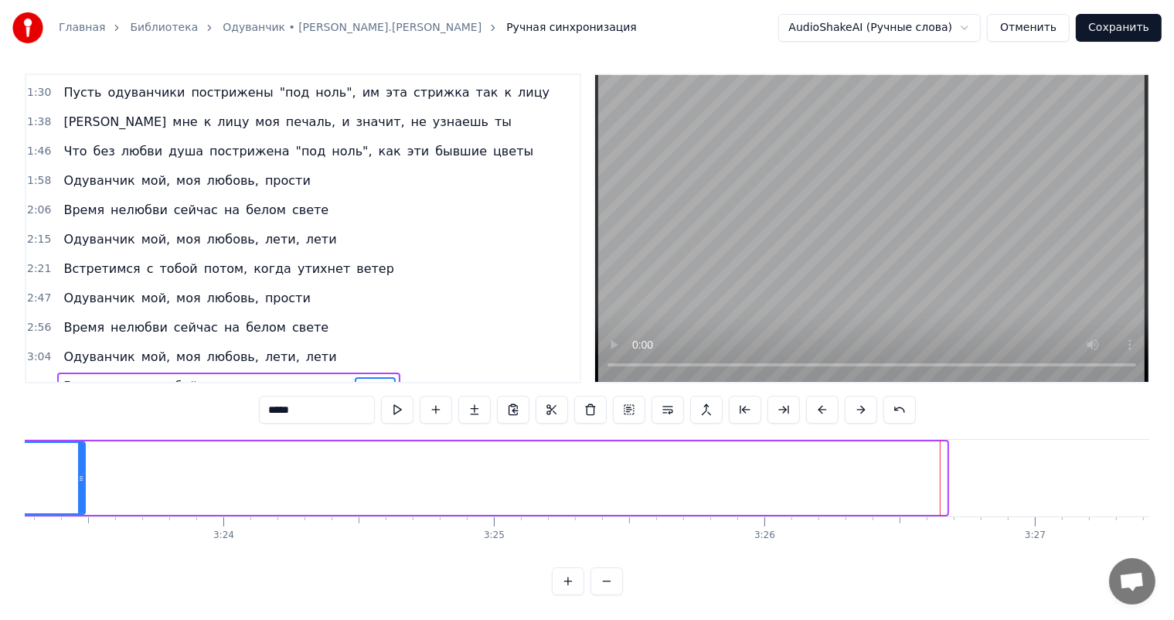
drag, startPoint x: 943, startPoint y: 464, endPoint x: 780, endPoint y: 582, distance: 201.5
click at [111, 479] on div "ветер" at bounding box center [6, 477] width 1881 height 73
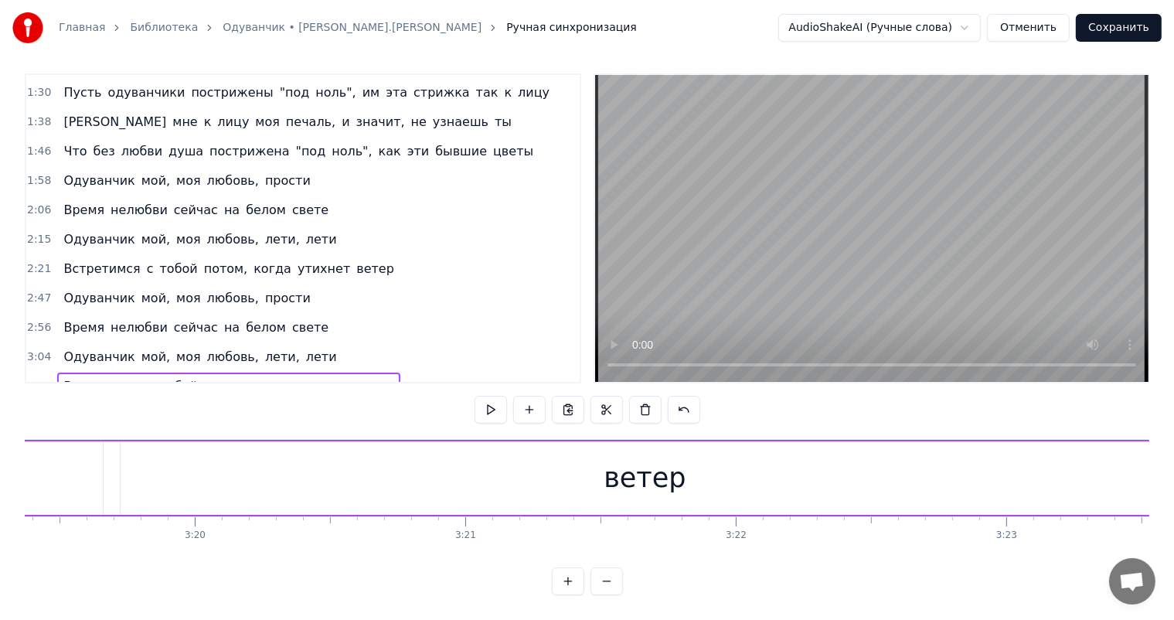
scroll to position [0, 53862]
click at [793, 492] on div "ветер" at bounding box center [722, 477] width 1048 height 73
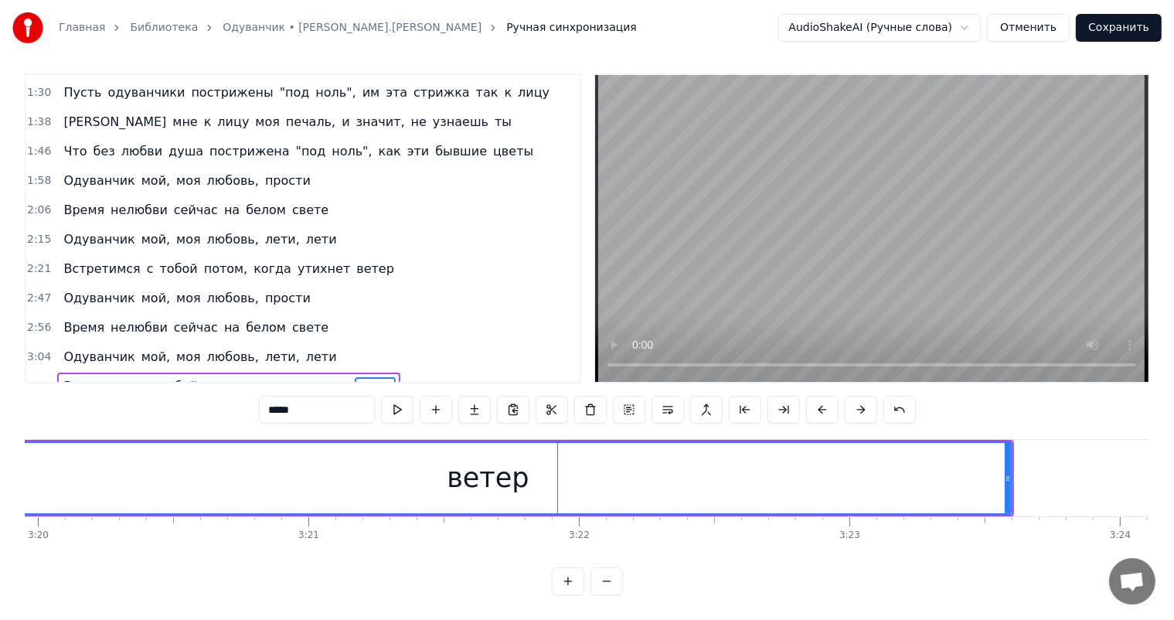
scroll to position [0, 54330]
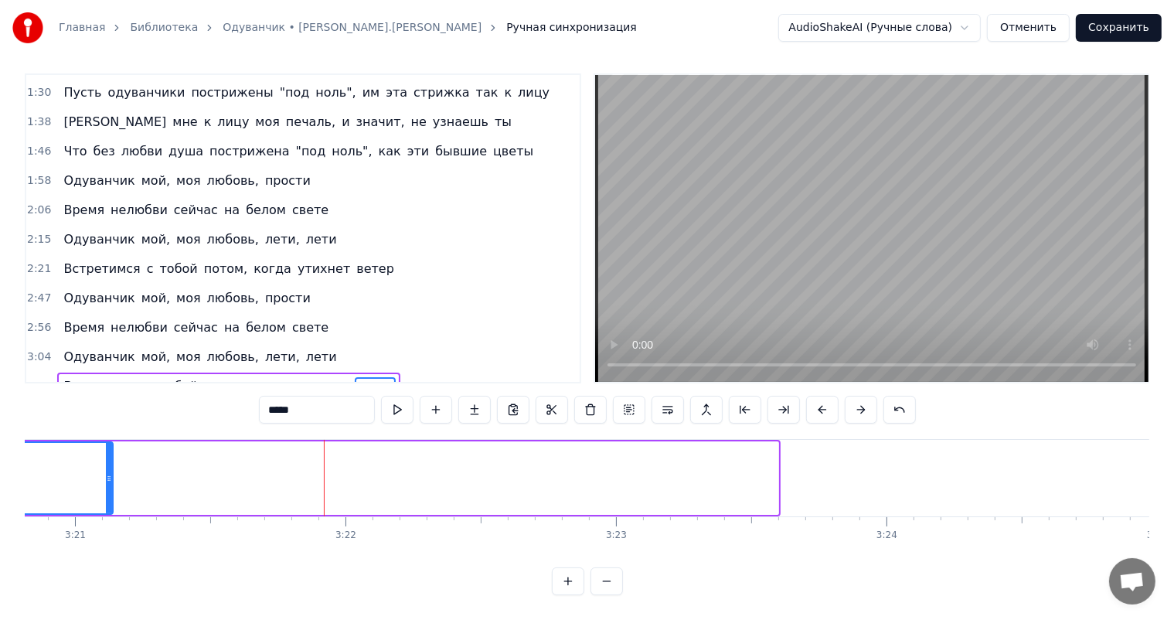
drag, startPoint x: 774, startPoint y: 468, endPoint x: 579, endPoint y: 616, distance: 244.4
click at [111, 492] on div at bounding box center [109, 478] width 6 height 70
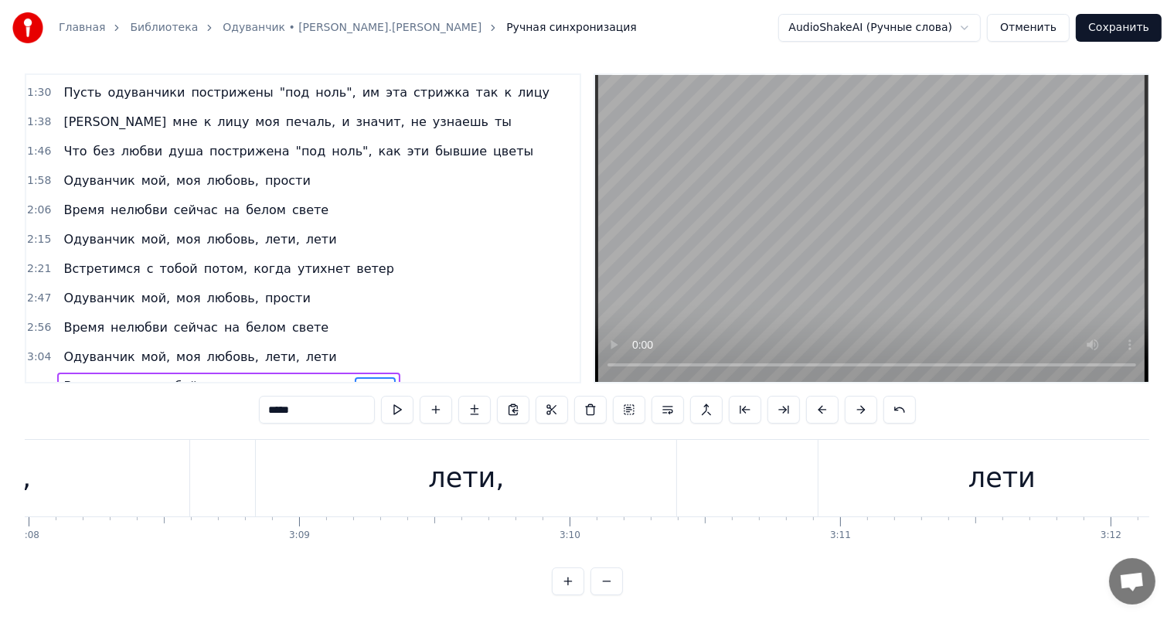
scroll to position [0, 51014]
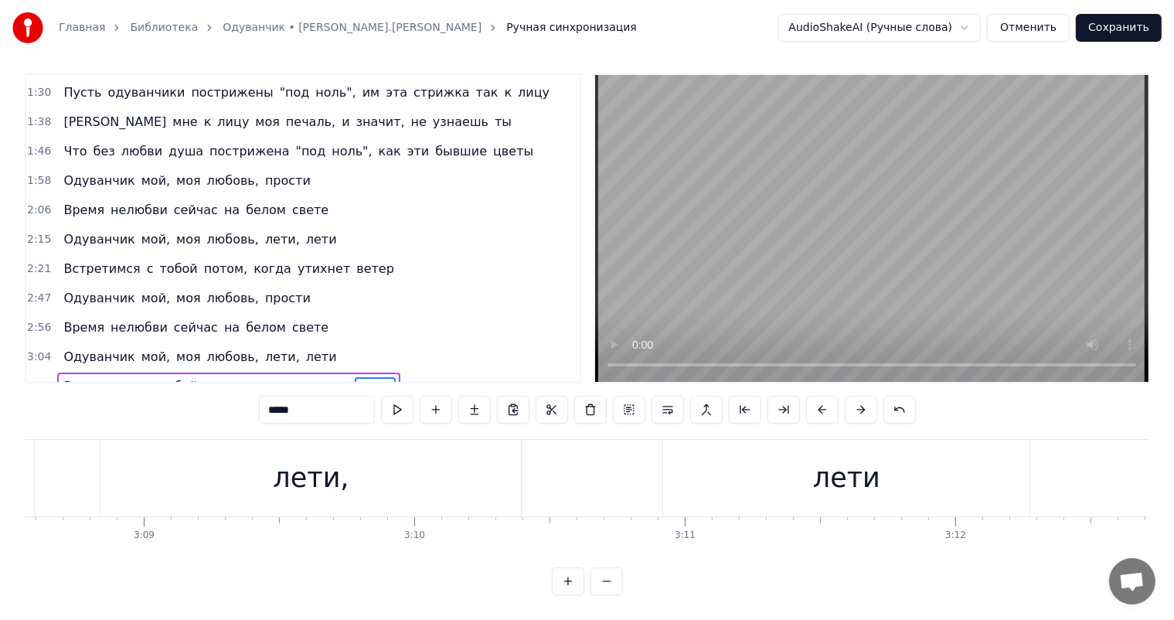
click at [278, 456] on div "лети," at bounding box center [310, 478] width 421 height 77
type input "*****"
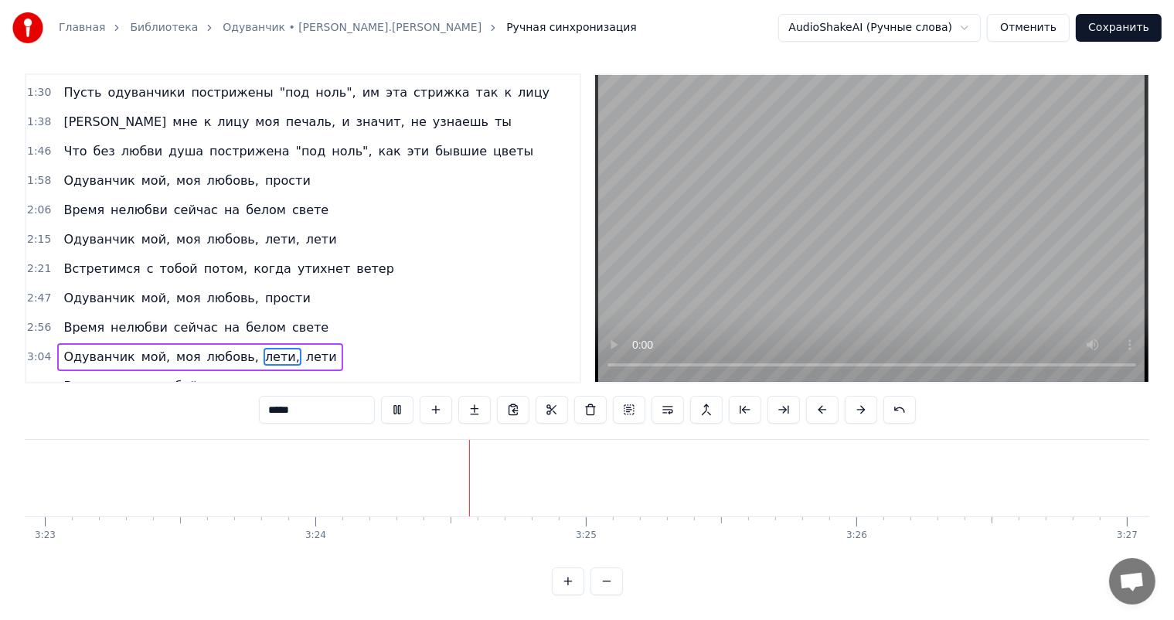
scroll to position [0, 55107]
click at [1102, 38] on button "Сохранить" at bounding box center [1119, 28] width 86 height 28
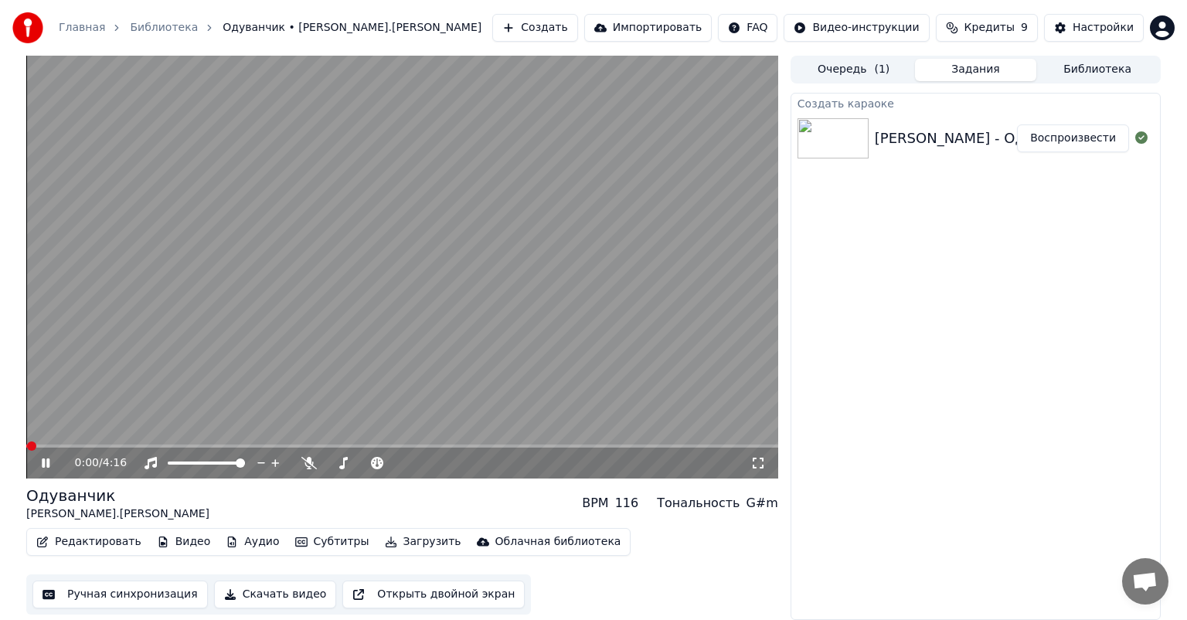
click at [424, 448] on div "0:00 / 4:16" at bounding box center [402, 463] width 752 height 31
click at [508, 445] on span at bounding box center [402, 445] width 752 height 3
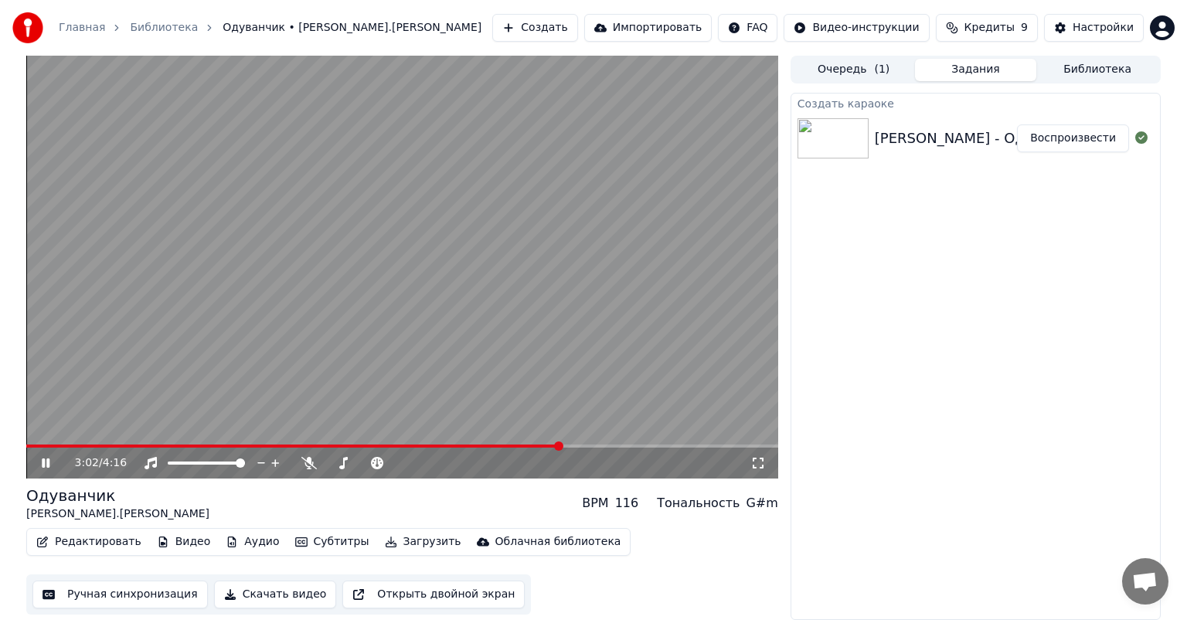
click at [561, 444] on span at bounding box center [402, 445] width 752 height 3
click at [625, 448] on span at bounding box center [402, 445] width 752 height 3
click at [45, 460] on icon at bounding box center [57, 463] width 36 height 12
drag, startPoint x: 45, startPoint y: 460, endPoint x: 53, endPoint y: 458, distance: 8.1
click at [49, 459] on icon at bounding box center [57, 463] width 36 height 12
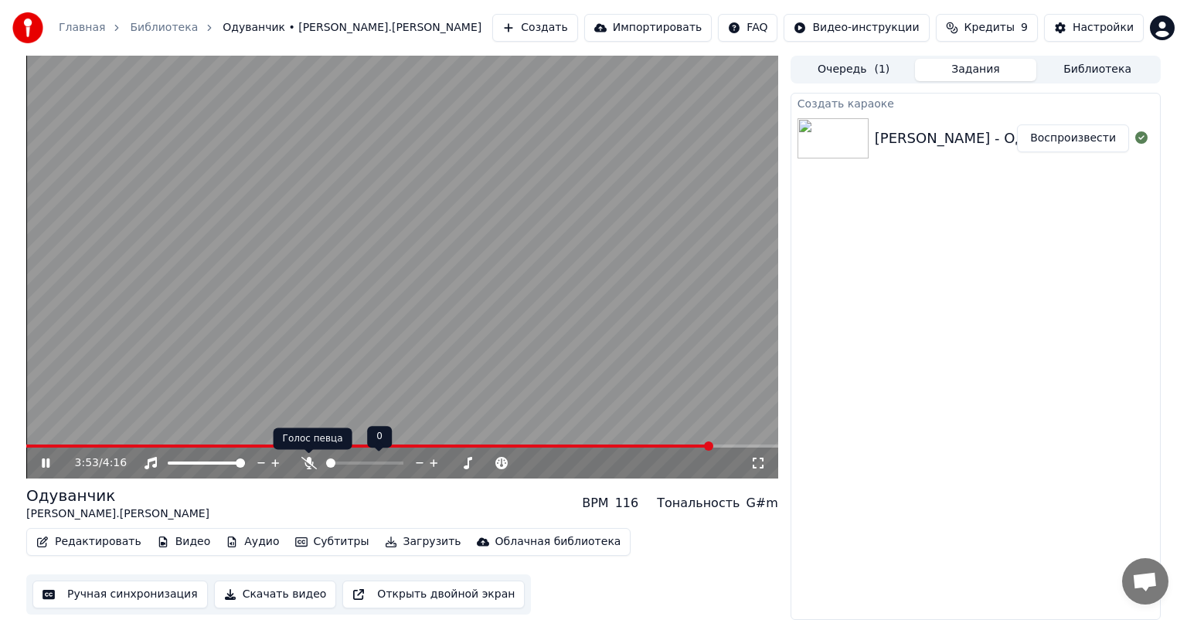
click at [310, 464] on icon at bounding box center [308, 463] width 15 height 12
click at [312, 461] on icon at bounding box center [308, 463] width 15 height 12
click at [48, 466] on icon at bounding box center [46, 462] width 8 height 9
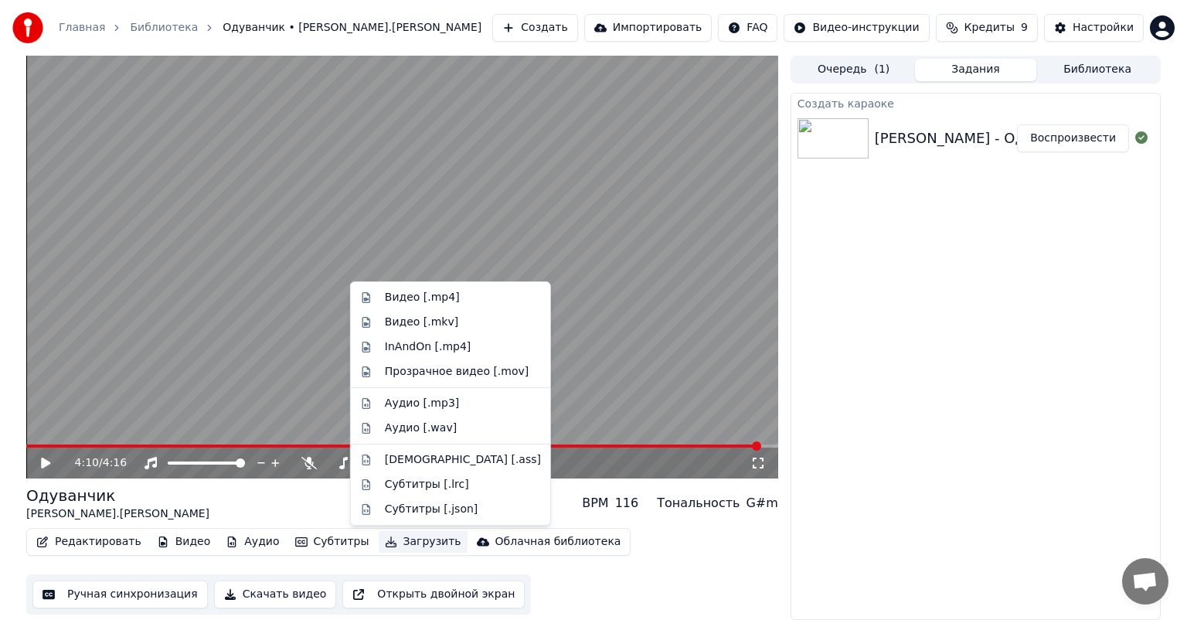
click at [406, 547] on button "Загрузить" at bounding box center [423, 542] width 89 height 22
click at [422, 297] on div "Видео [.mp4]" at bounding box center [422, 297] width 75 height 15
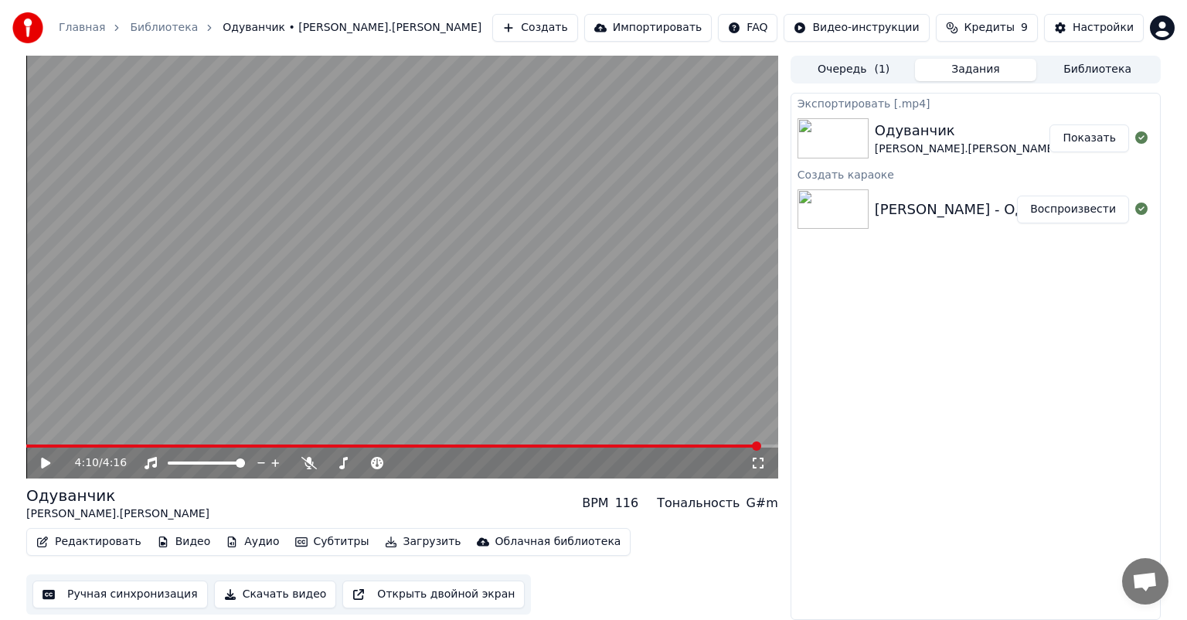
click at [533, 216] on video at bounding box center [402, 267] width 752 height 423
click at [1104, 133] on button "Показать" at bounding box center [1090, 138] width 80 height 28
